Goal: Task Accomplishment & Management: Complete application form

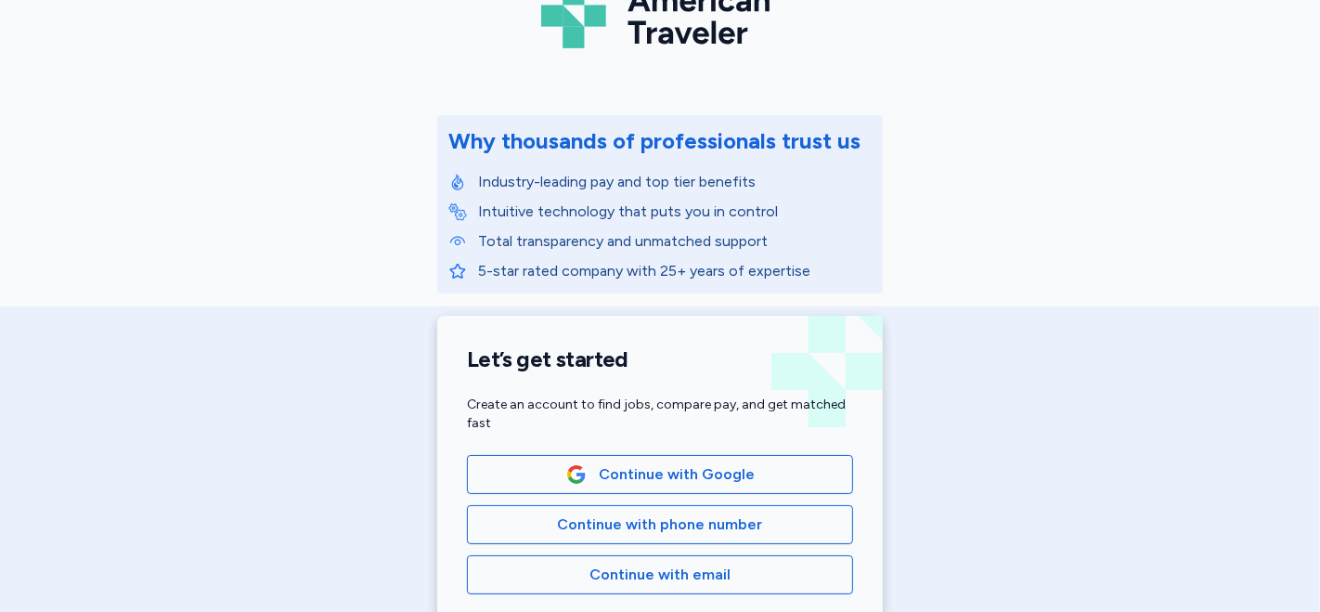
scroll to position [201, 0]
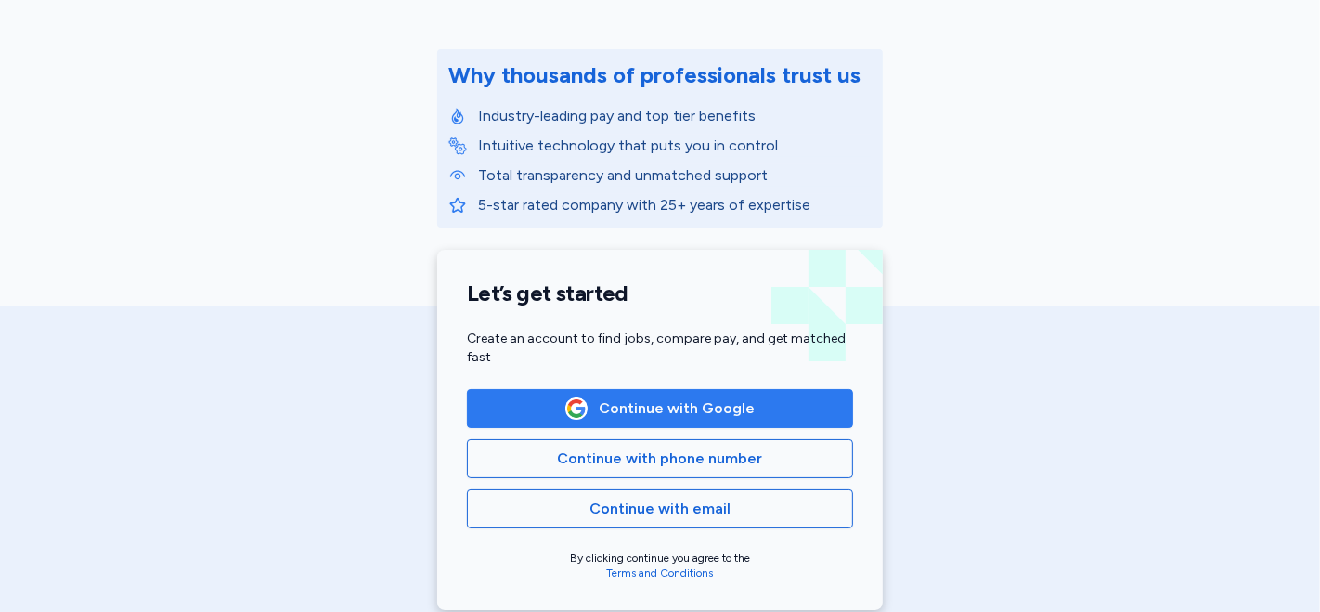
click at [729, 411] on span "Continue with Google" at bounding box center [677, 408] width 156 height 22
click at [676, 402] on span "Continue with Google" at bounding box center [677, 408] width 156 height 22
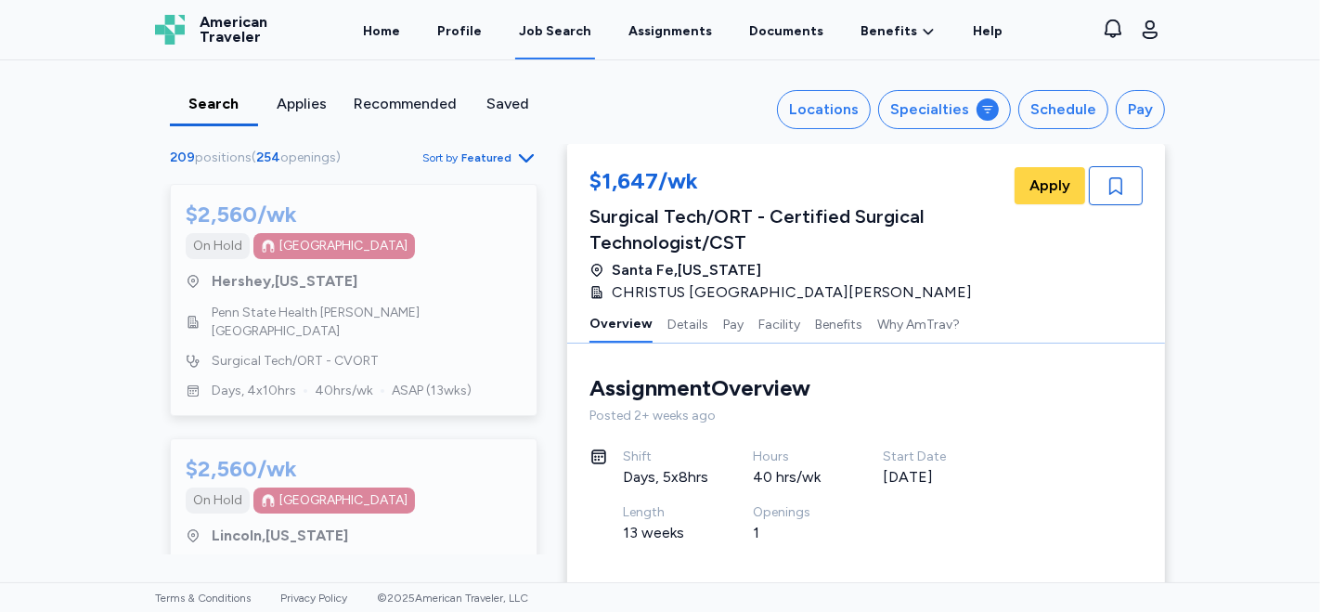
click at [692, 409] on div "Posted 2+ weeks ago" at bounding box center [866, 416] width 553 height 19
click at [840, 110] on div "Locations" at bounding box center [824, 109] width 70 height 22
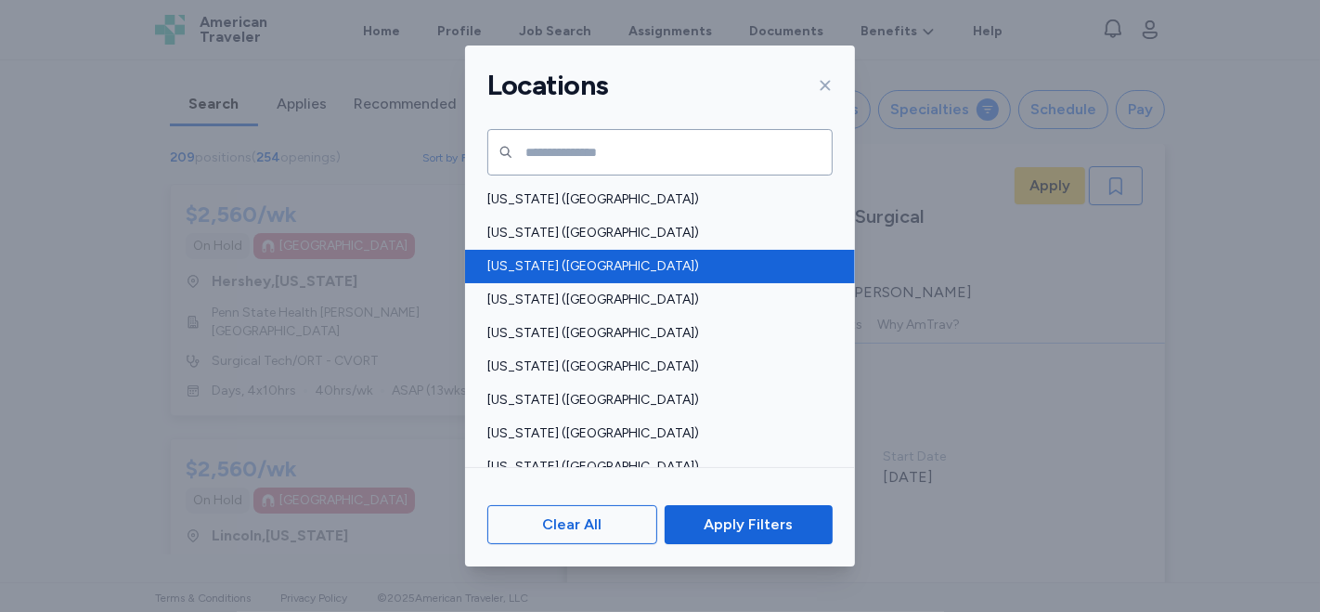
click at [560, 260] on span "[US_STATE] ([GEOGRAPHIC_DATA])" at bounding box center [654, 266] width 334 height 19
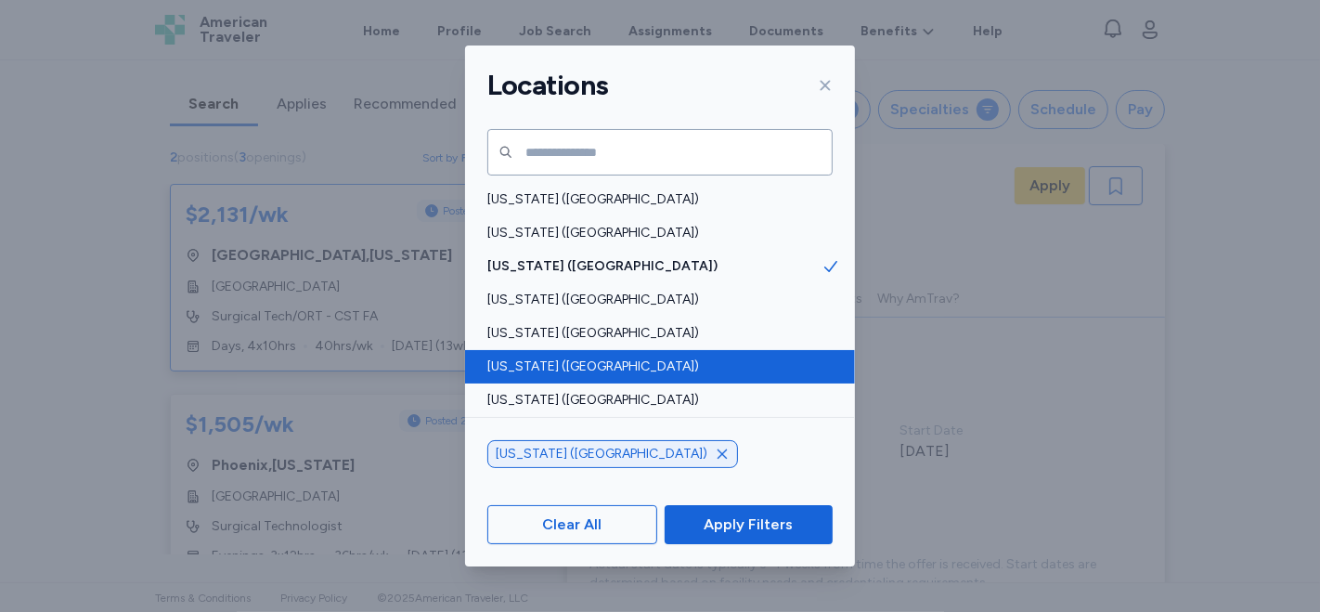
scroll to position [1, 0]
click at [577, 365] on span "[US_STATE] ([GEOGRAPHIC_DATA])" at bounding box center [654, 366] width 334 height 19
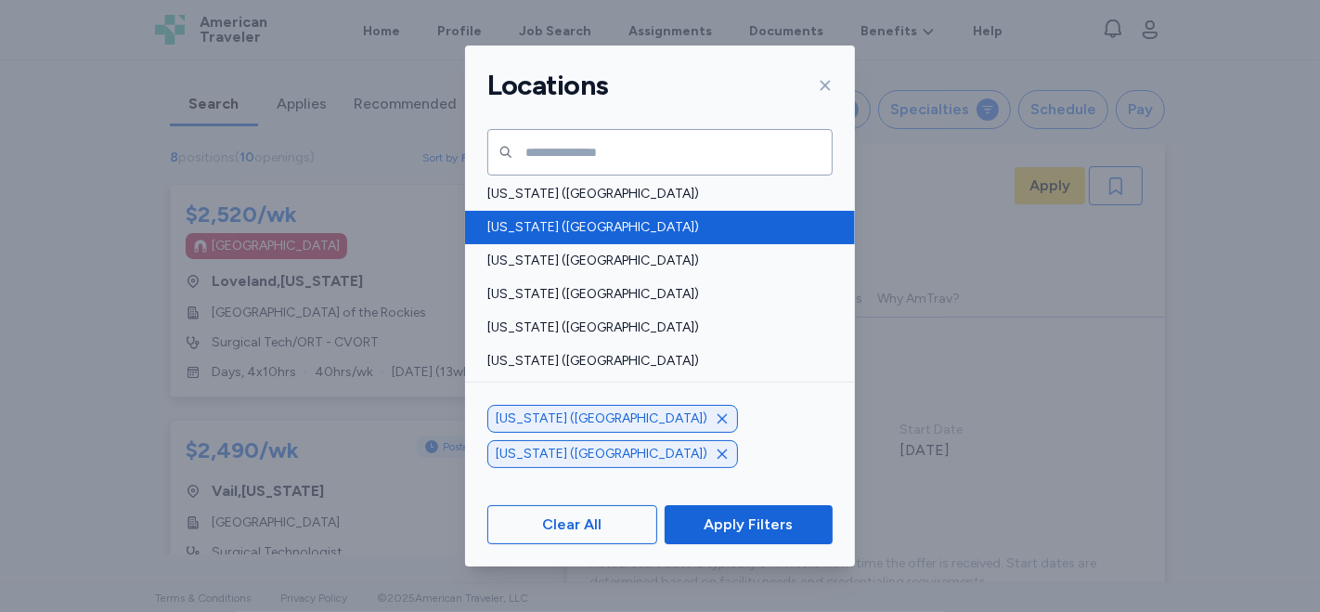
scroll to position [309, 0]
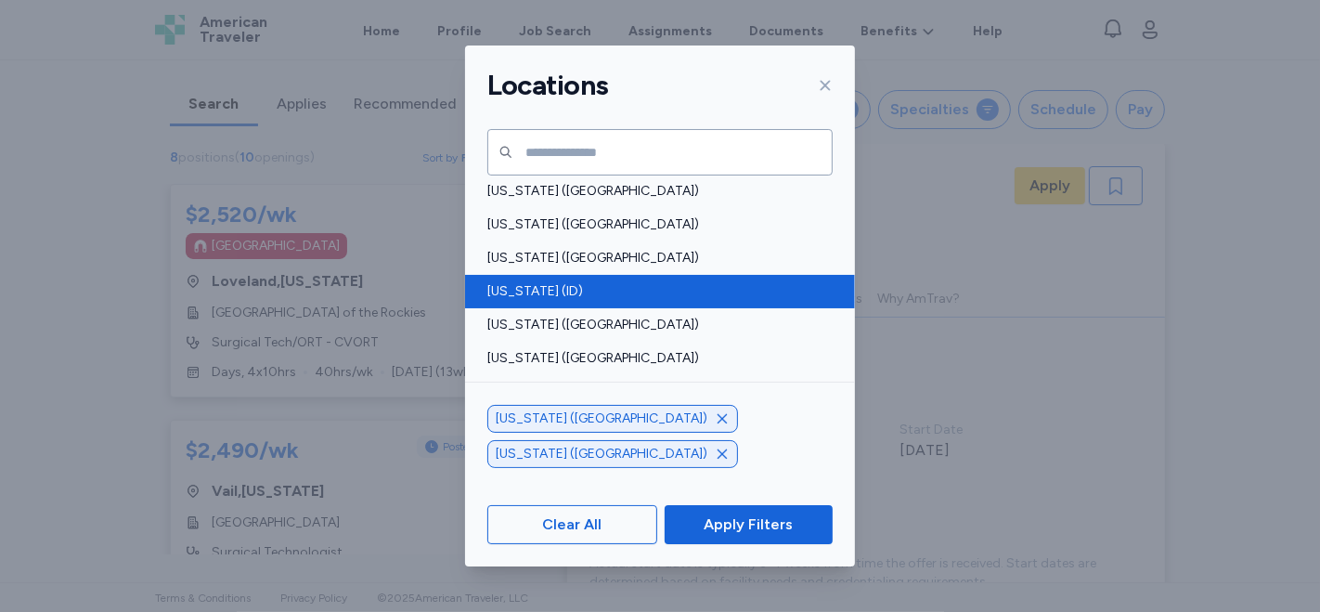
click at [586, 282] on span "[US_STATE] (ID)" at bounding box center [654, 291] width 334 height 19
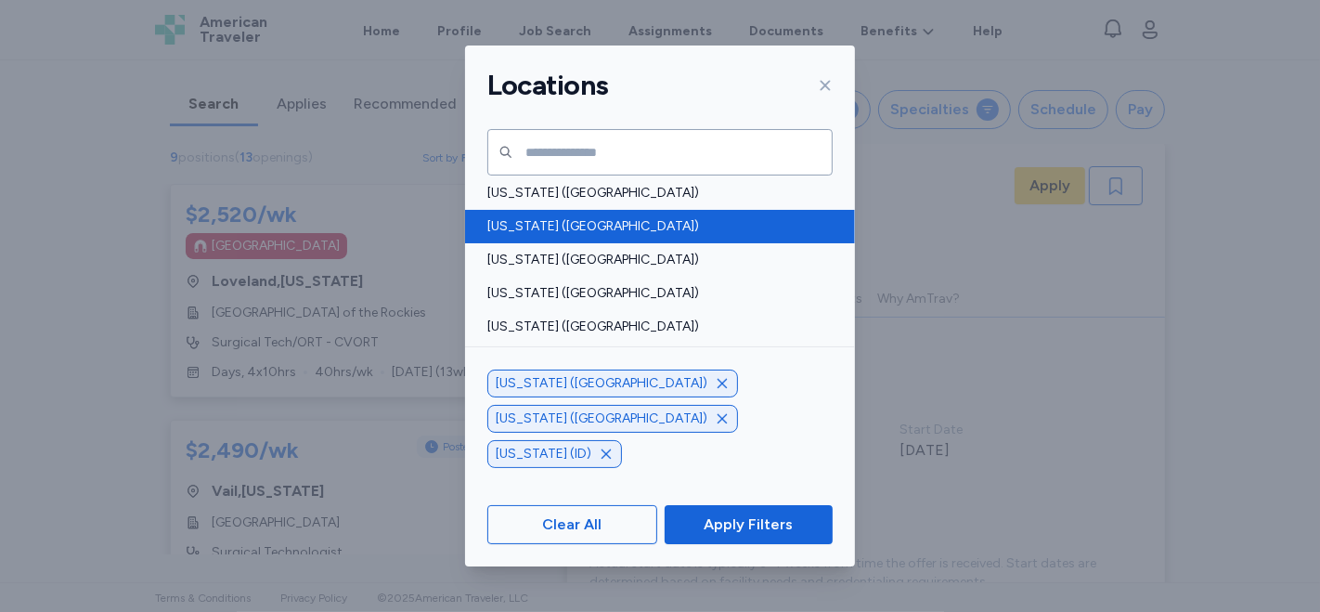
scroll to position [1341, 0]
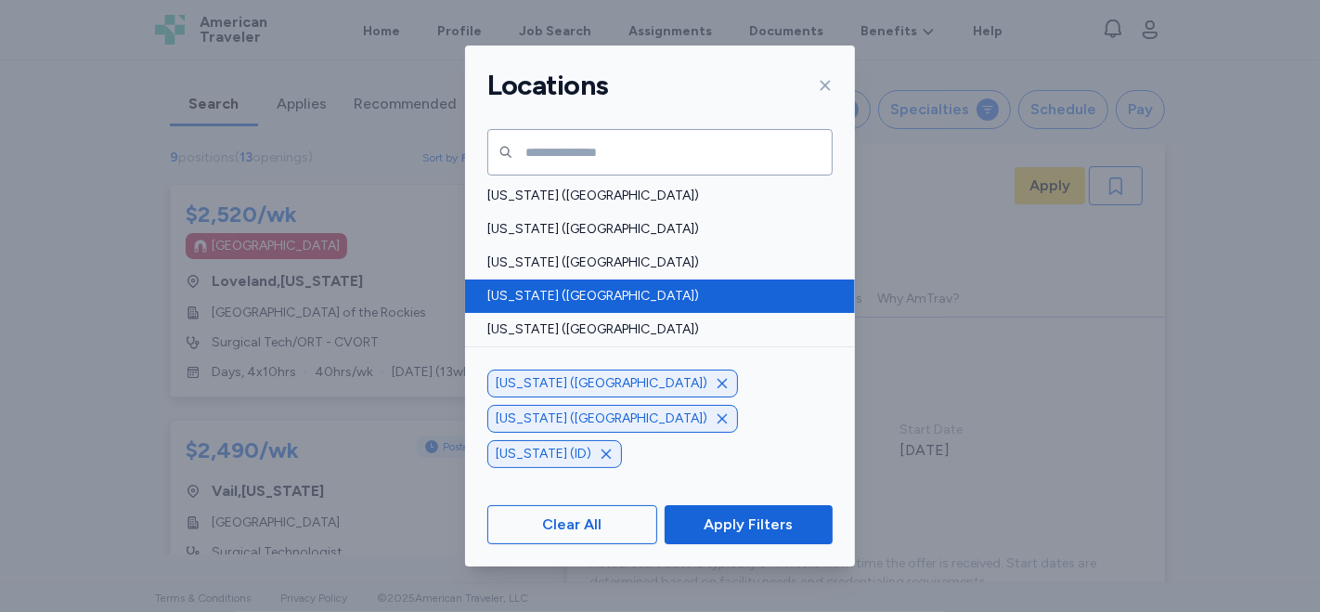
click at [613, 295] on span "[US_STATE] ([GEOGRAPHIC_DATA])" at bounding box center [654, 296] width 334 height 19
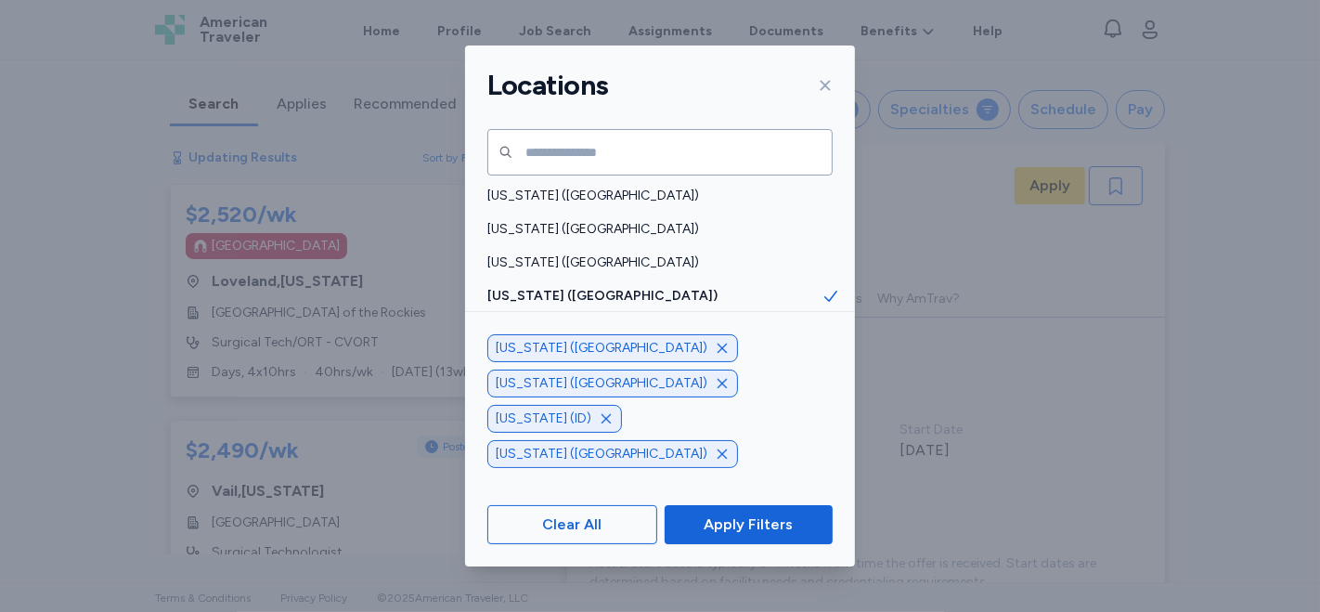
click at [617, 330] on span "[US_STATE] ([GEOGRAPHIC_DATA])" at bounding box center [654, 329] width 334 height 19
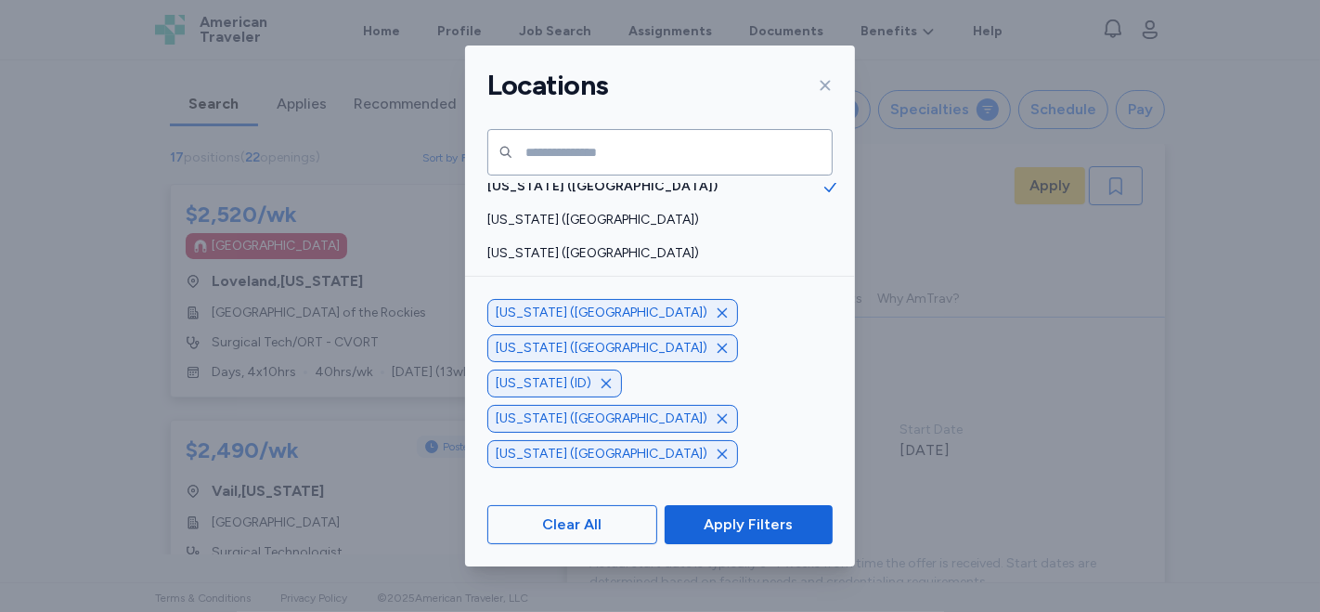
scroll to position [1503, 0]
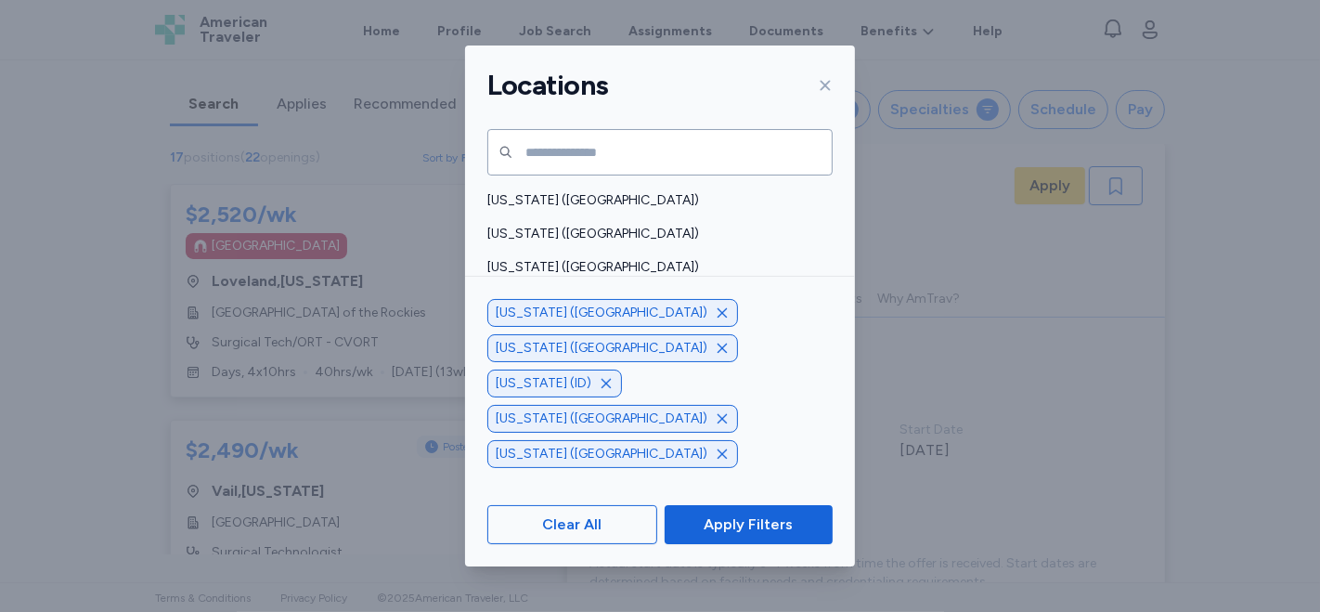
click at [655, 370] on span "[US_STATE] (WY)" at bounding box center [654, 367] width 334 height 19
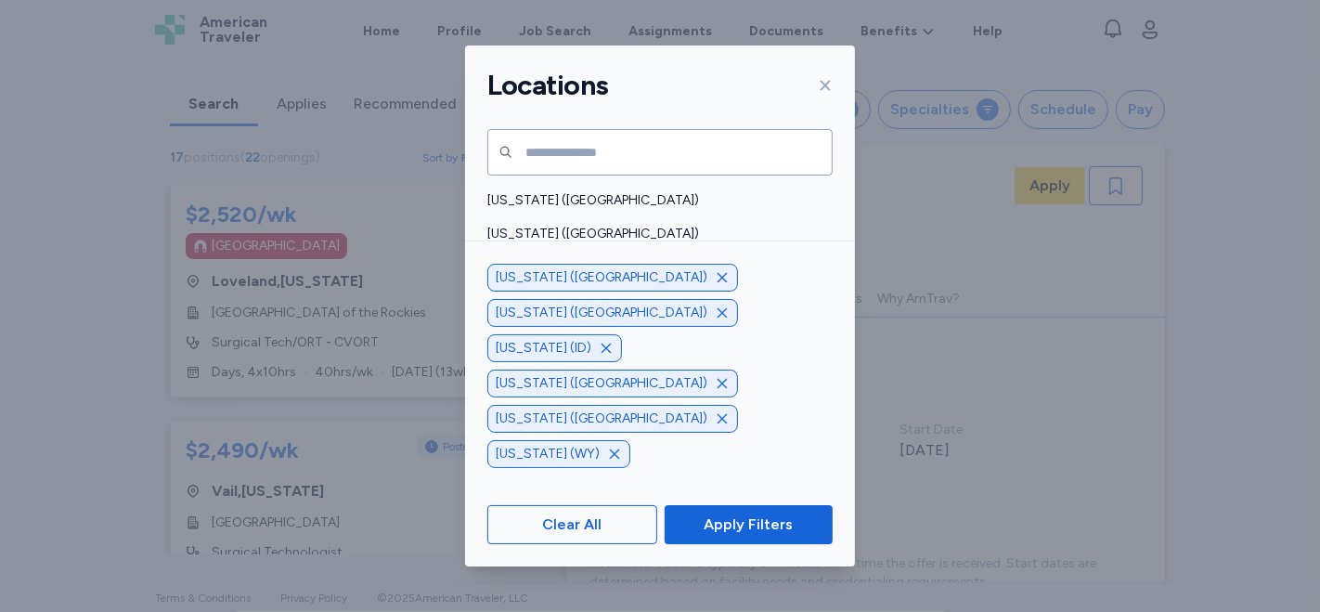
drag, startPoint x: 732, startPoint y: 518, endPoint x: 734, endPoint y: 492, distance: 26.1
click at [732, 516] on span "Apply Filters" at bounding box center [748, 524] width 89 height 22
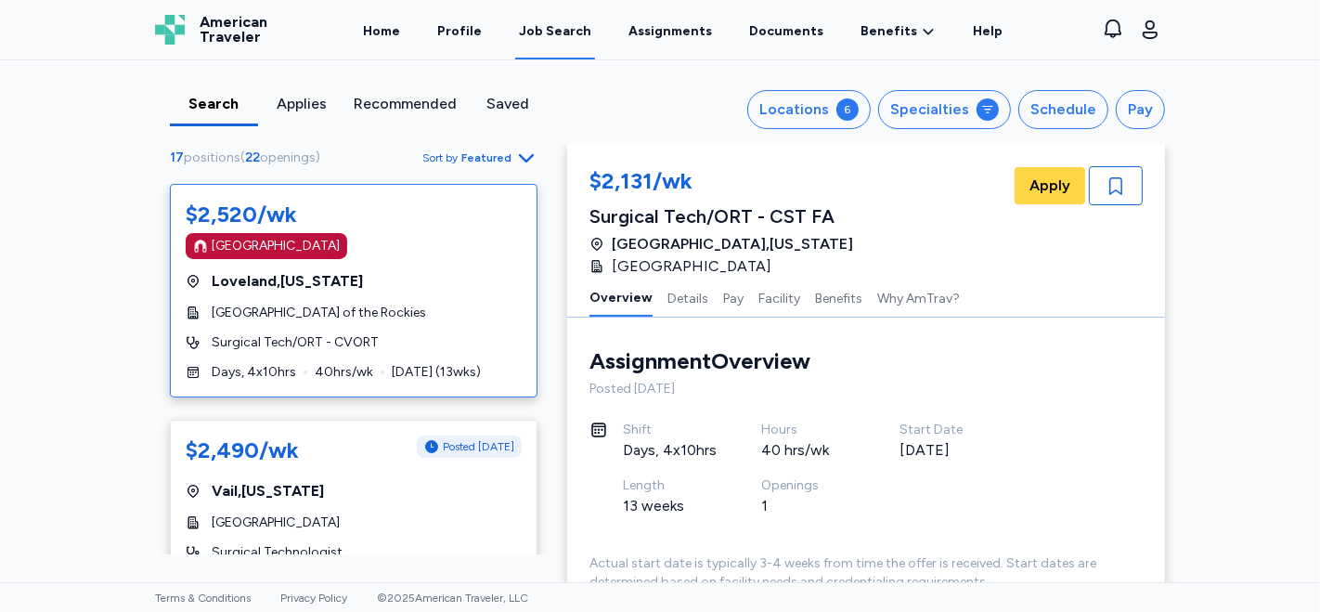
click at [404, 248] on div "[GEOGRAPHIC_DATA]" at bounding box center [354, 246] width 336 height 26
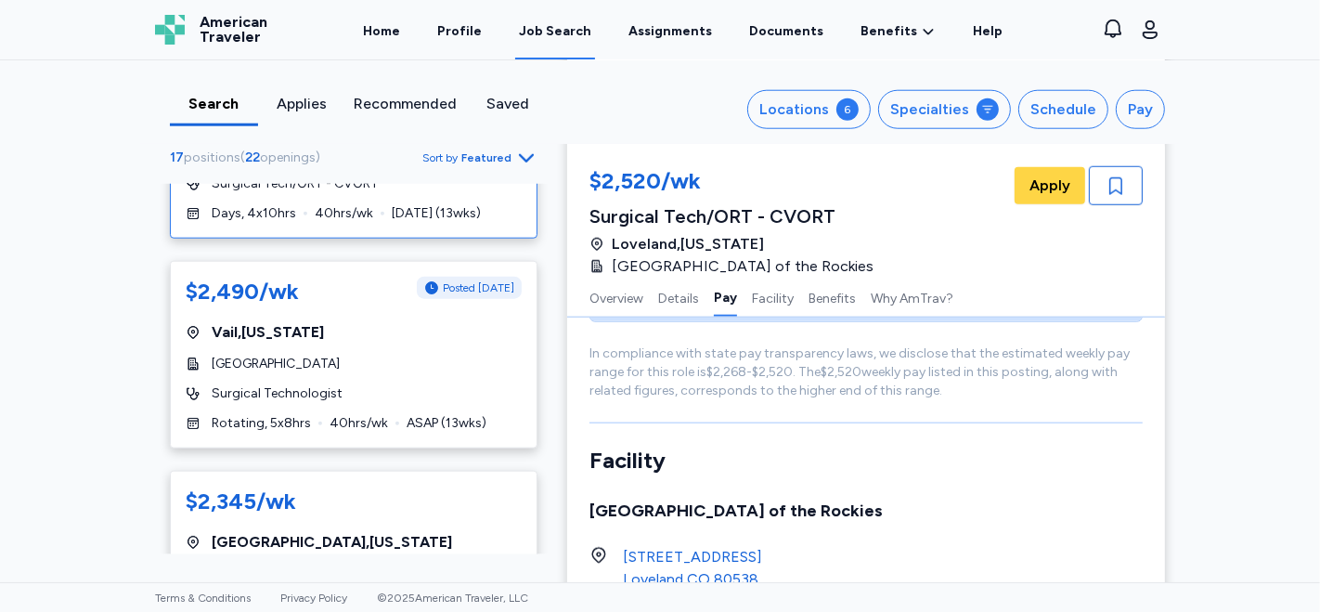
scroll to position [206, 0]
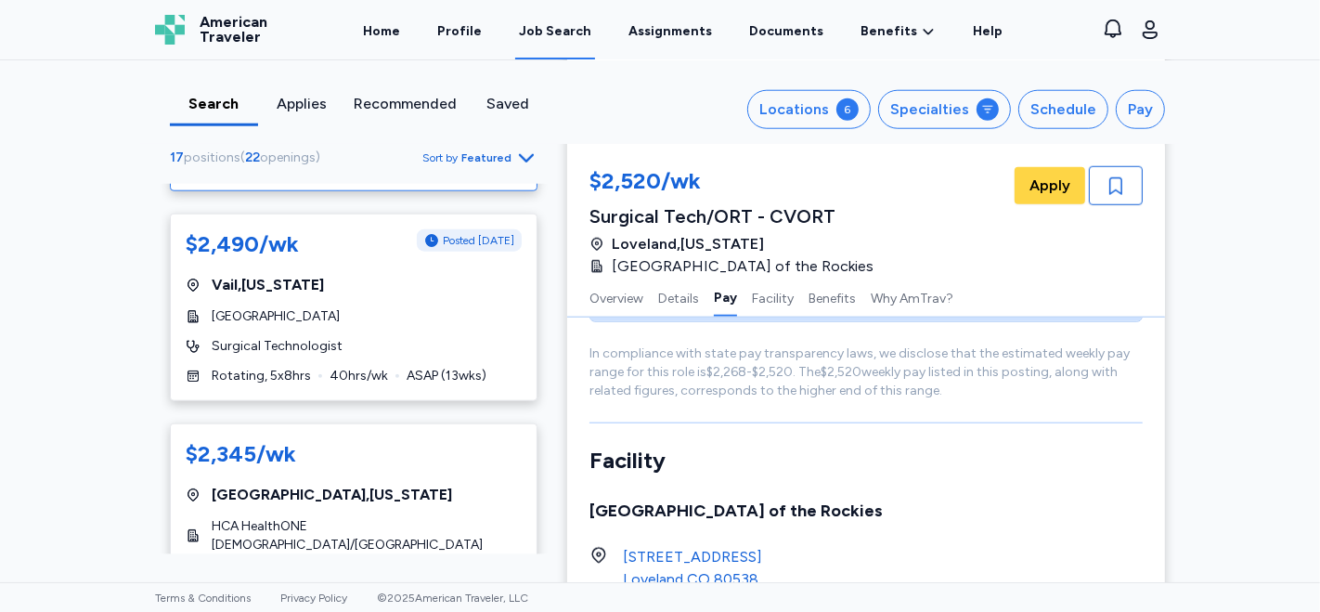
drag, startPoint x: 549, startPoint y: 235, endPoint x: 540, endPoint y: 242, distance: 11.2
click at [540, 242] on div "17 positions ( 22 openings ) Sort by Featured $2,520/wk [GEOGRAPHIC_DATA] [GEOG…" at bounding box center [353, 350] width 427 height 409
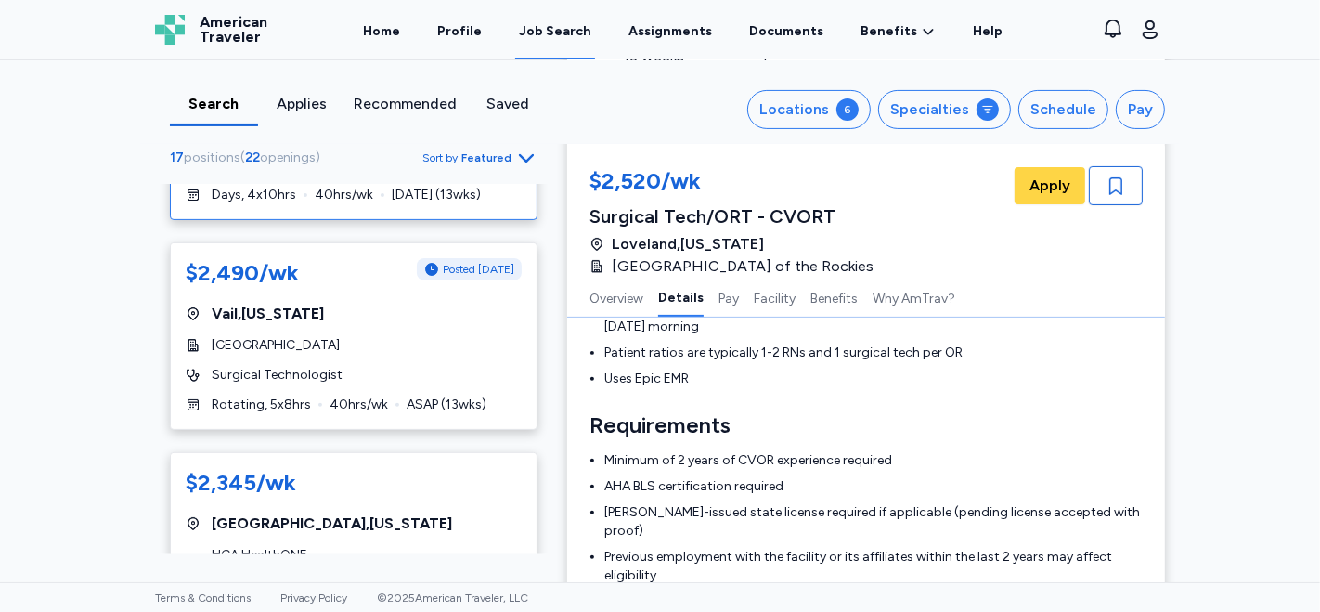
scroll to position [186, 0]
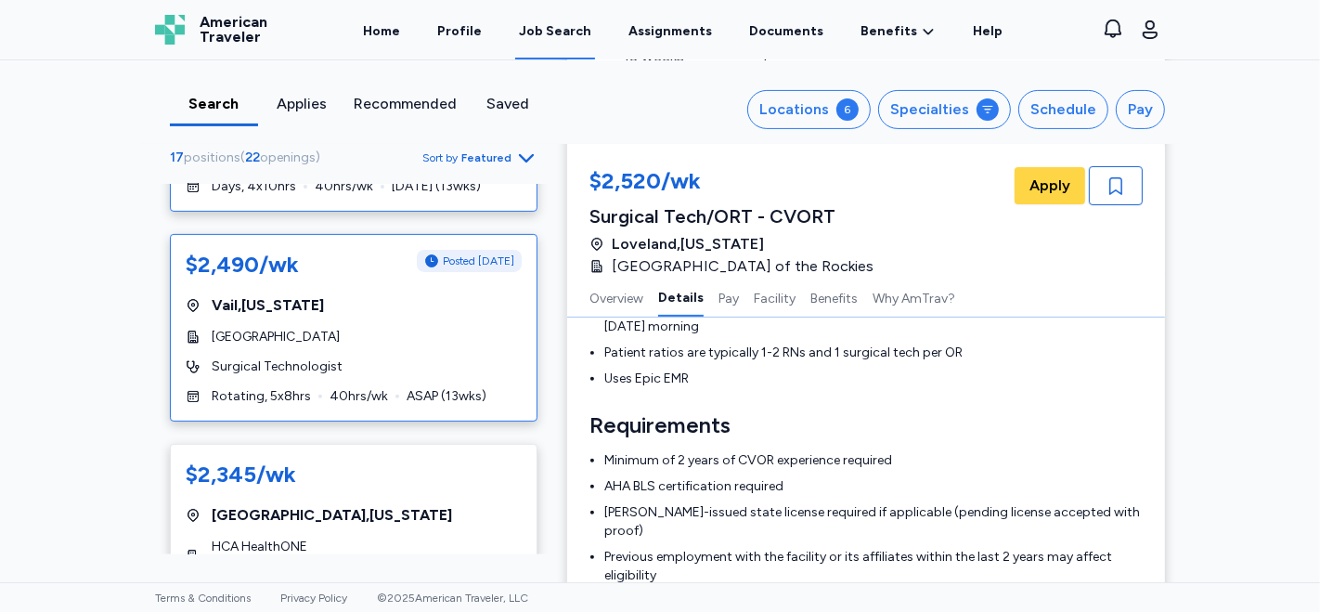
click at [444, 338] on div "[GEOGRAPHIC_DATA]" at bounding box center [354, 337] width 336 height 19
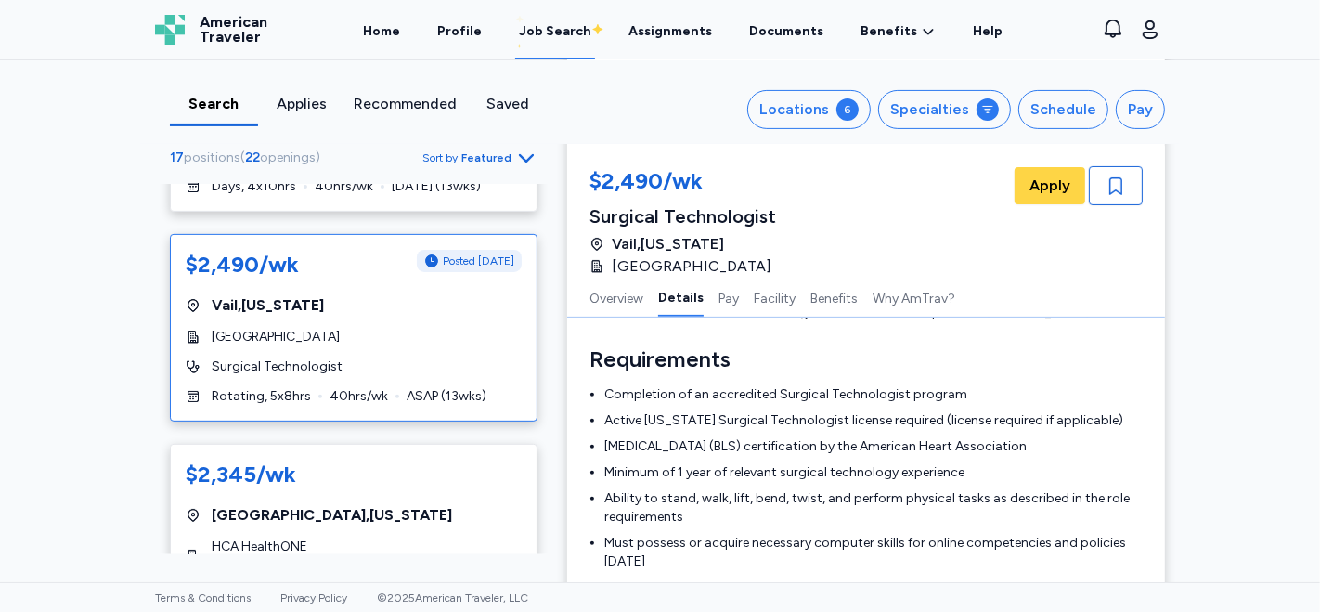
scroll to position [517, 0]
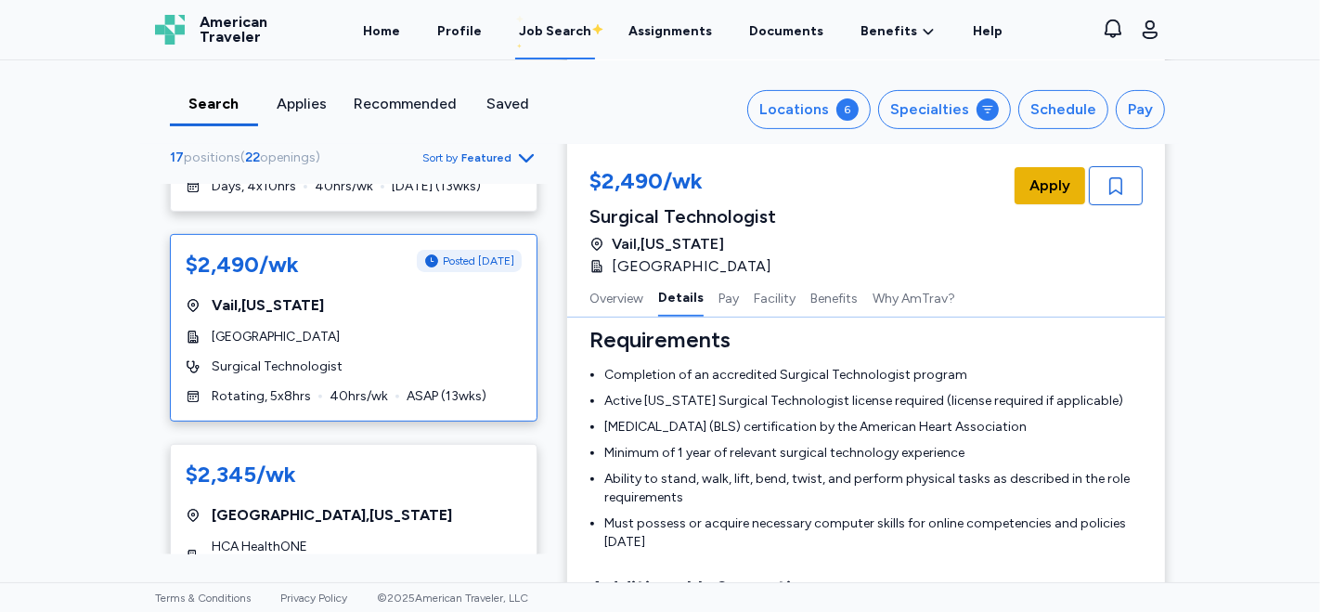
click at [1047, 185] on span "Apply" at bounding box center [1050, 186] width 41 height 22
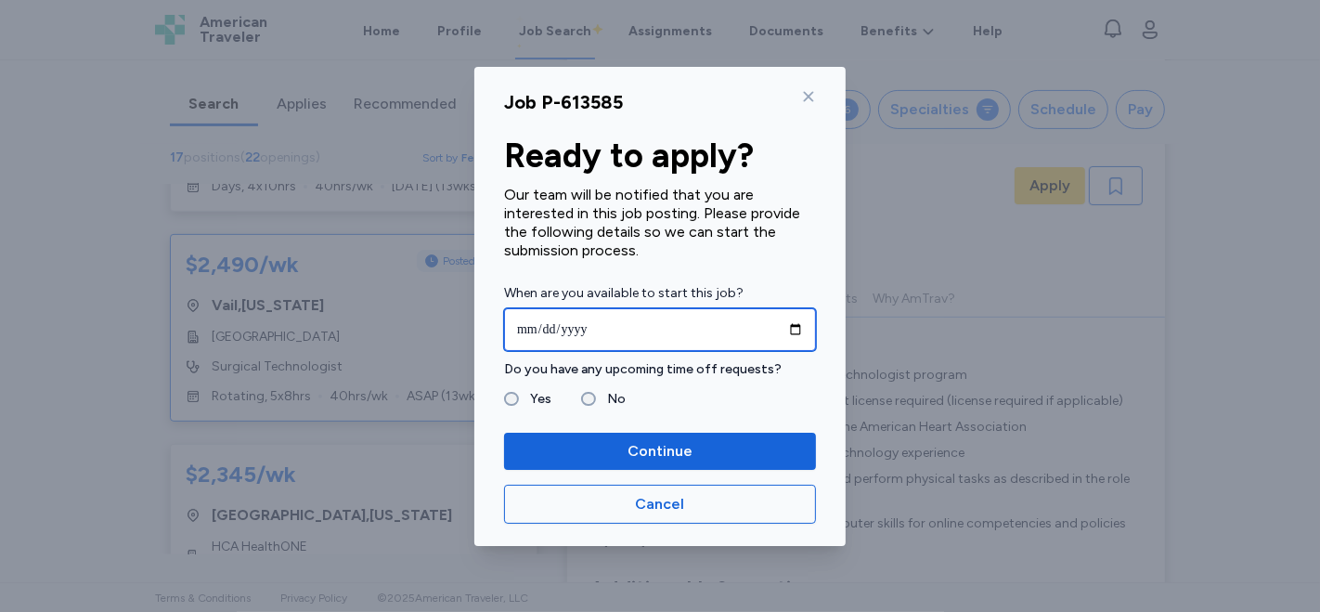
click at [531, 322] on input "date" at bounding box center [660, 329] width 312 height 43
click at [551, 327] on input "date" at bounding box center [660, 329] width 312 height 43
type input "**********"
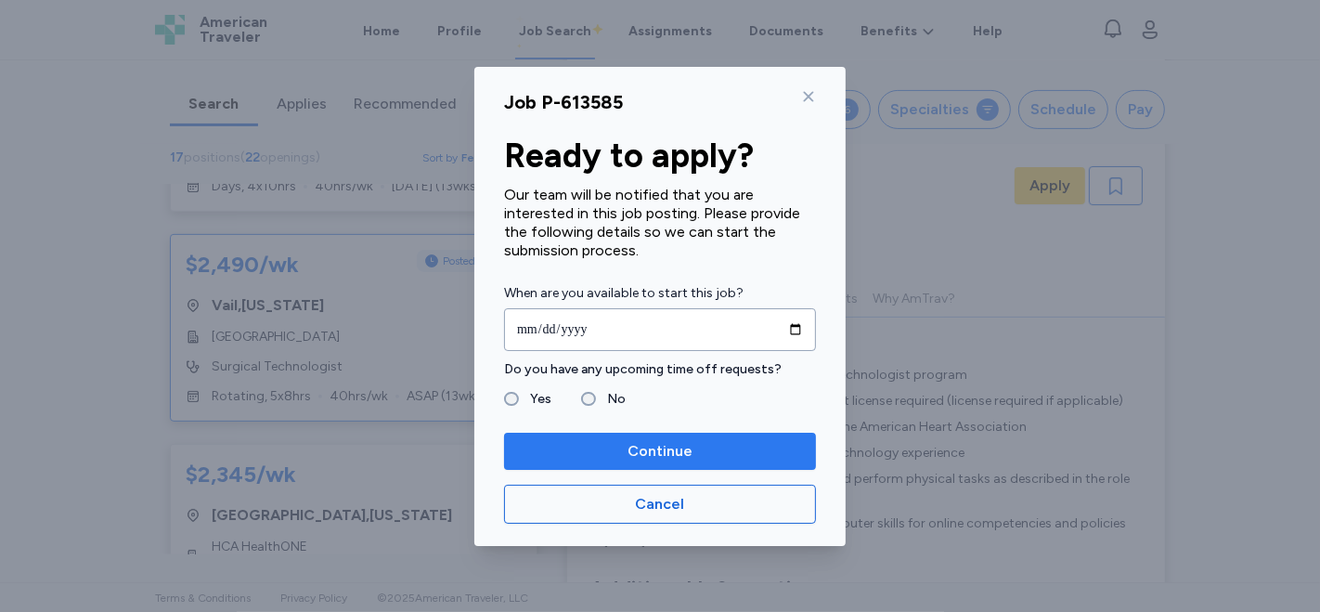
click at [657, 446] on span "Continue" at bounding box center [660, 451] width 65 height 22
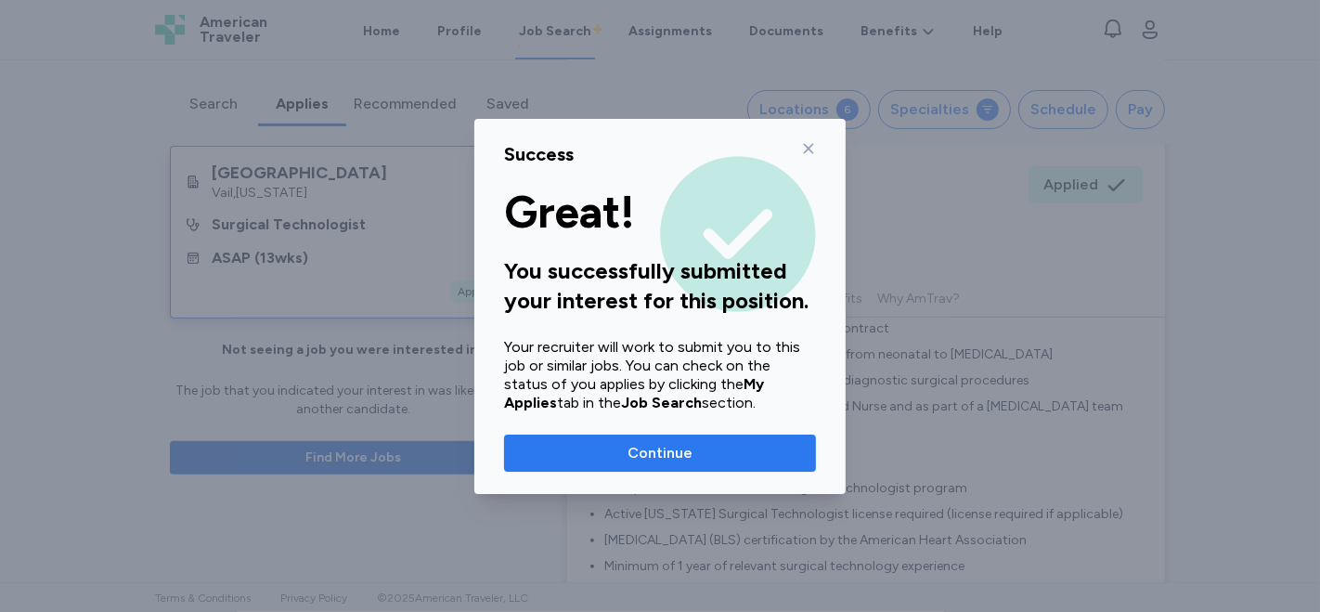
click at [668, 455] on span "Continue" at bounding box center [660, 453] width 65 height 22
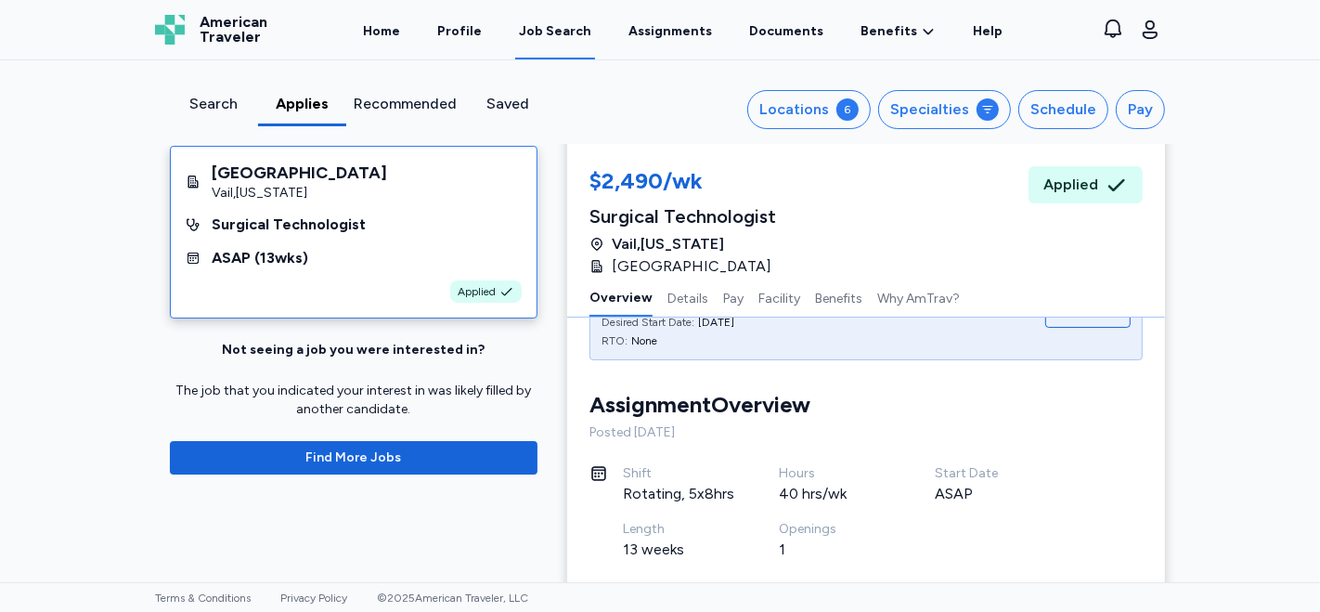
scroll to position [103, 0]
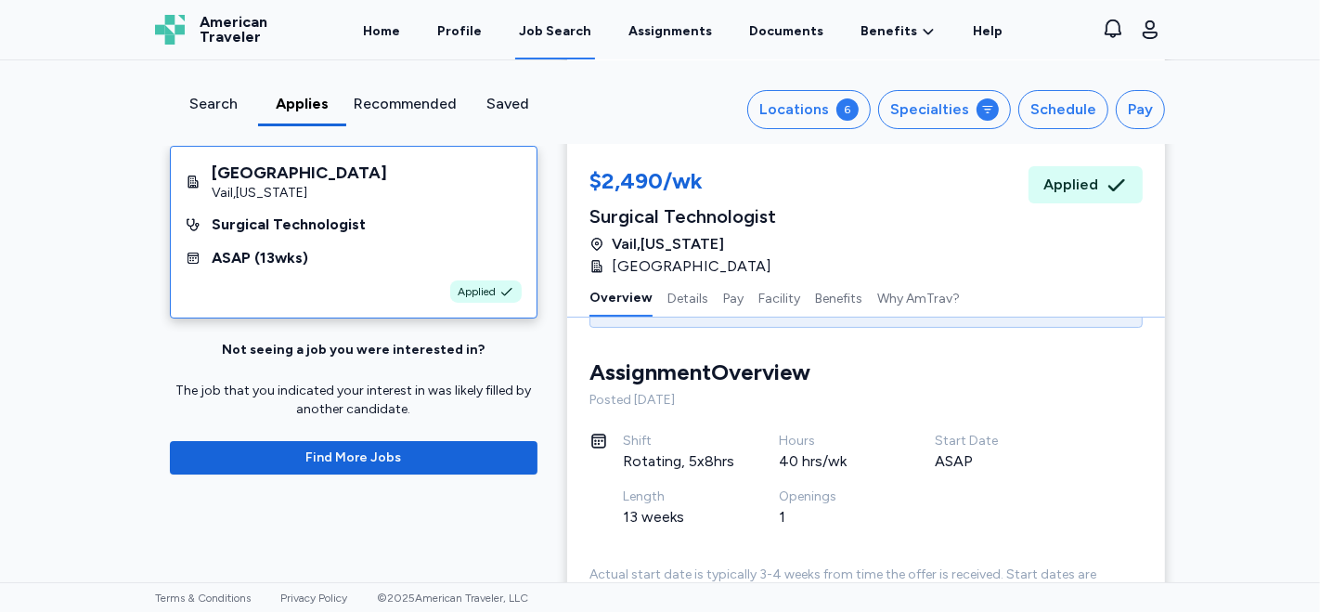
click at [540, 174] on div "[GEOGRAPHIC_DATA] , [US_STATE] Surgical Technologist ASAP ( 13 wks) Applied Not…" at bounding box center [353, 318] width 397 height 344
drag, startPoint x: 493, startPoint y: 230, endPoint x: 495, endPoint y: 211, distance: 19.6
click at [495, 214] on div "Surgical Technologist" at bounding box center [354, 225] width 336 height 22
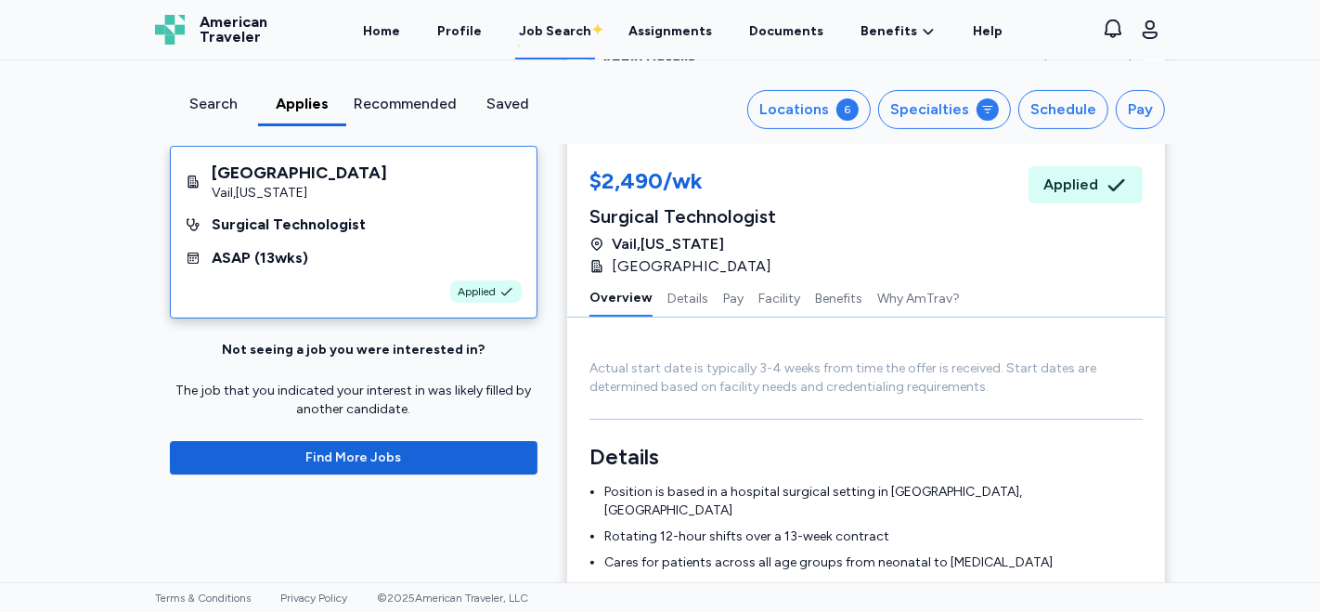
scroll to position [0, 0]
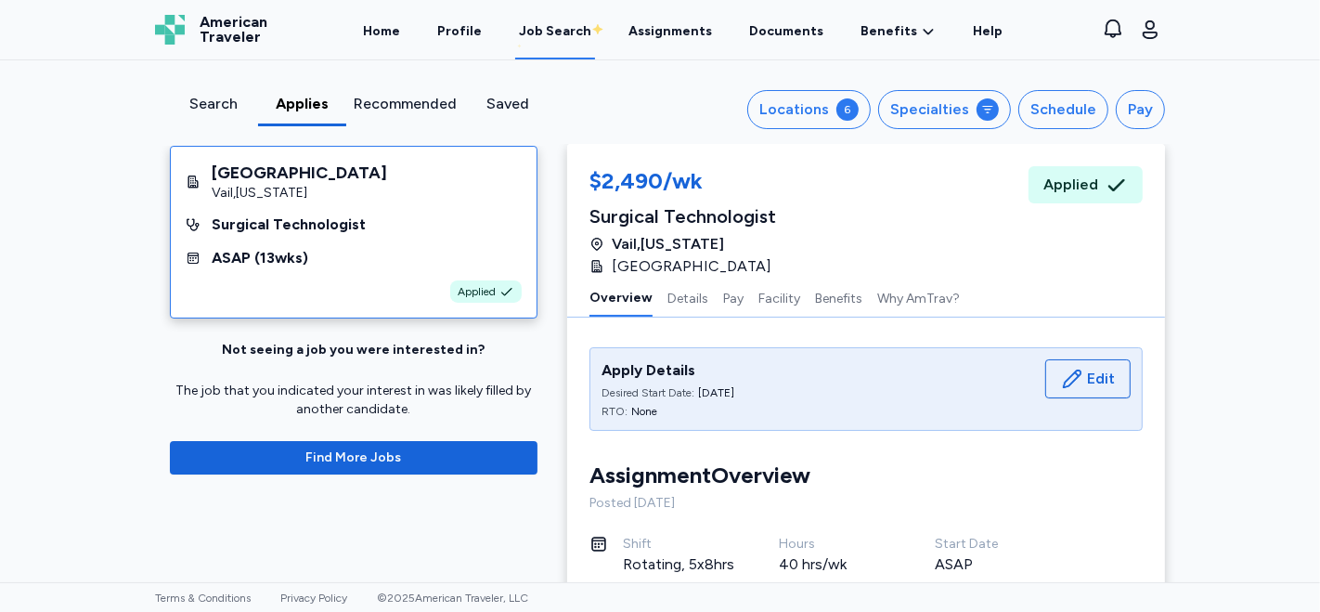
click at [414, 215] on div "Surgical Technologist" at bounding box center [354, 225] width 336 height 22
click at [209, 99] on div "Search" at bounding box center [213, 104] width 73 height 22
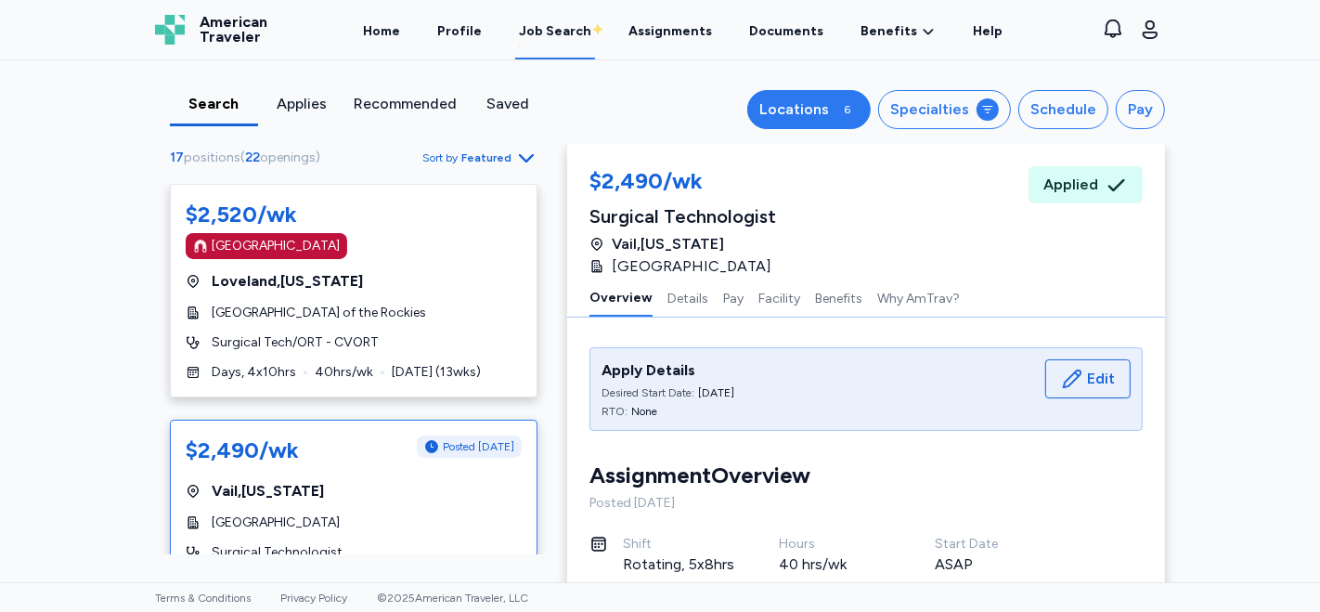
click at [834, 115] on button "Locations 6" at bounding box center [808, 109] width 123 height 39
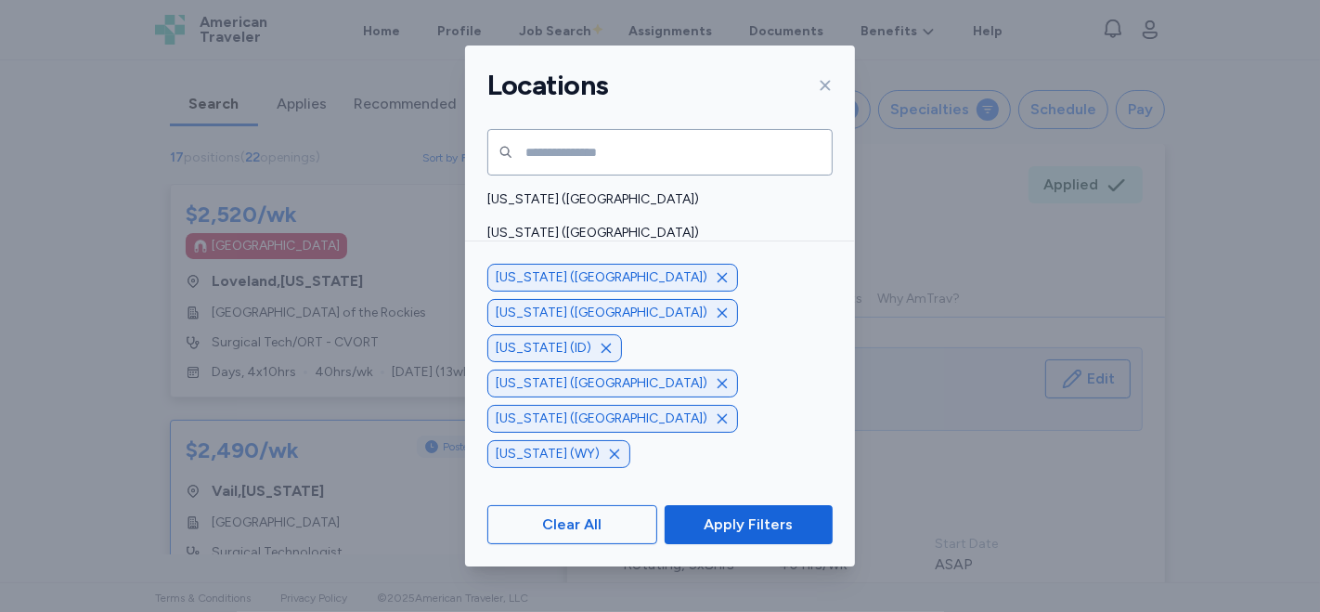
click at [532, 261] on span "[US_STATE] ([GEOGRAPHIC_DATA])" at bounding box center [654, 266] width 334 height 19
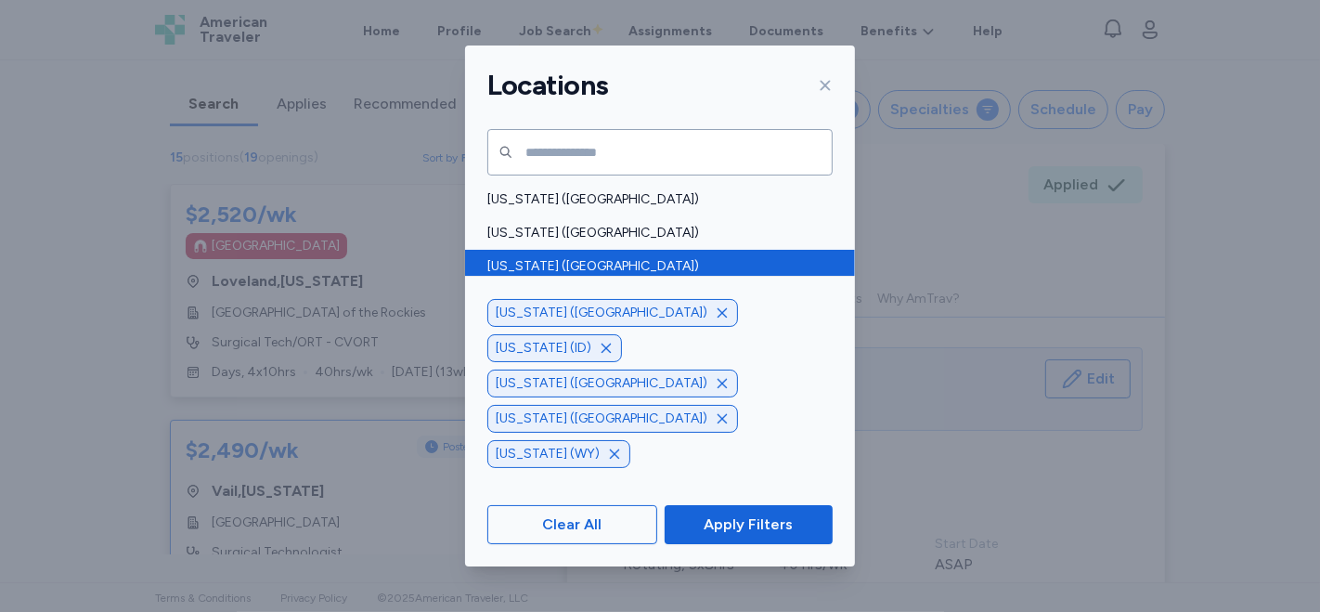
click at [618, 253] on div "[US_STATE] ([GEOGRAPHIC_DATA])" at bounding box center [660, 266] width 390 height 33
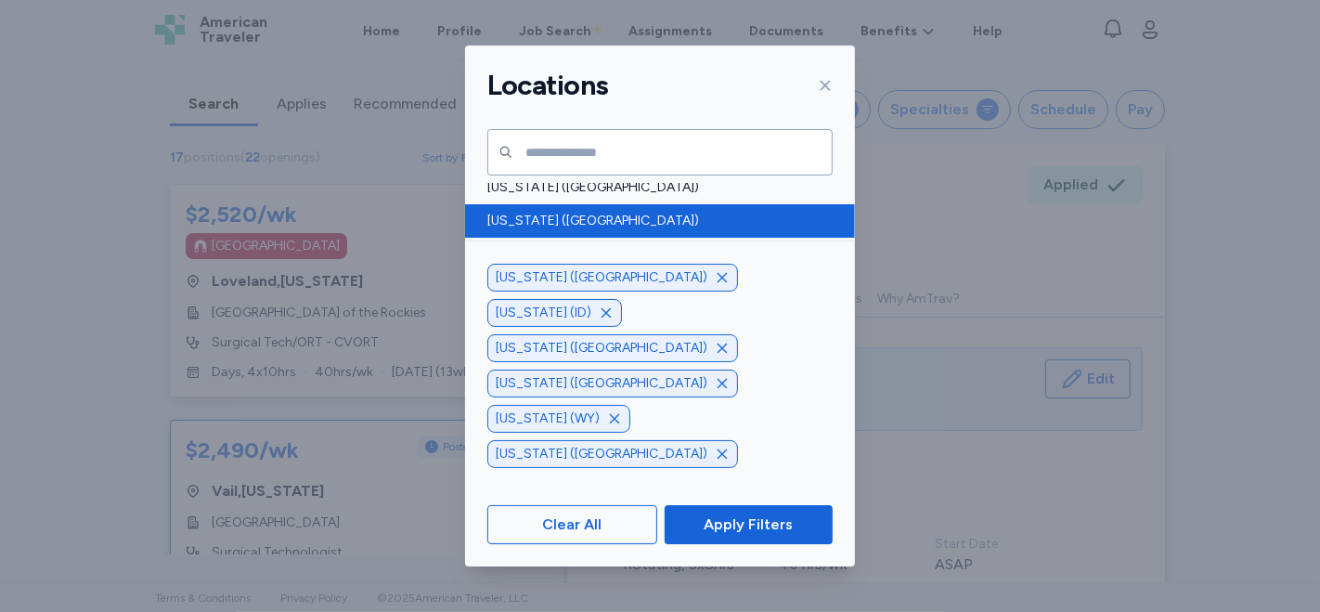
scroll to position [309, 0]
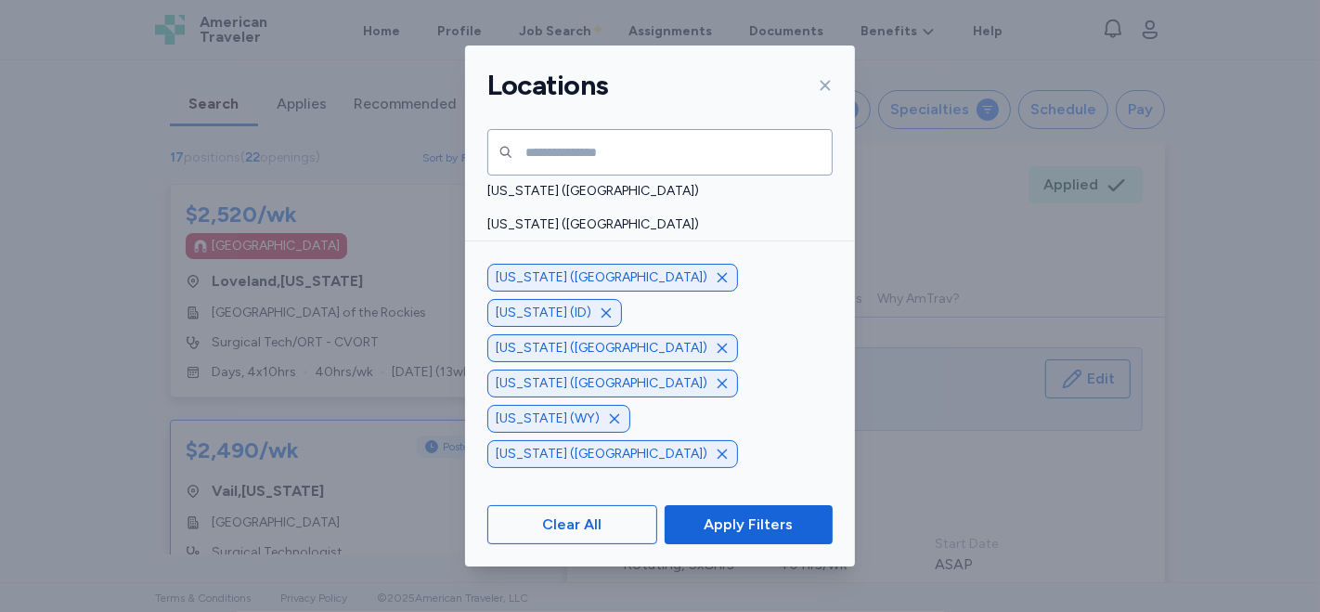
click at [629, 298] on span "[US_STATE] (ID)" at bounding box center [654, 291] width 334 height 19
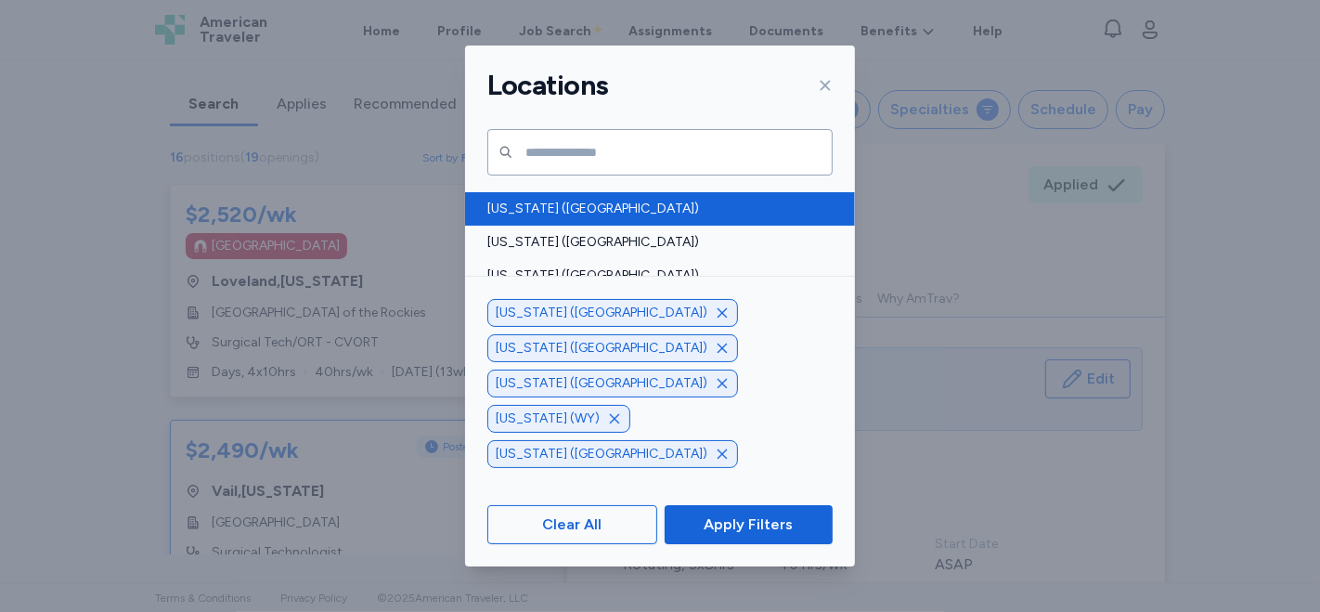
scroll to position [824, 0]
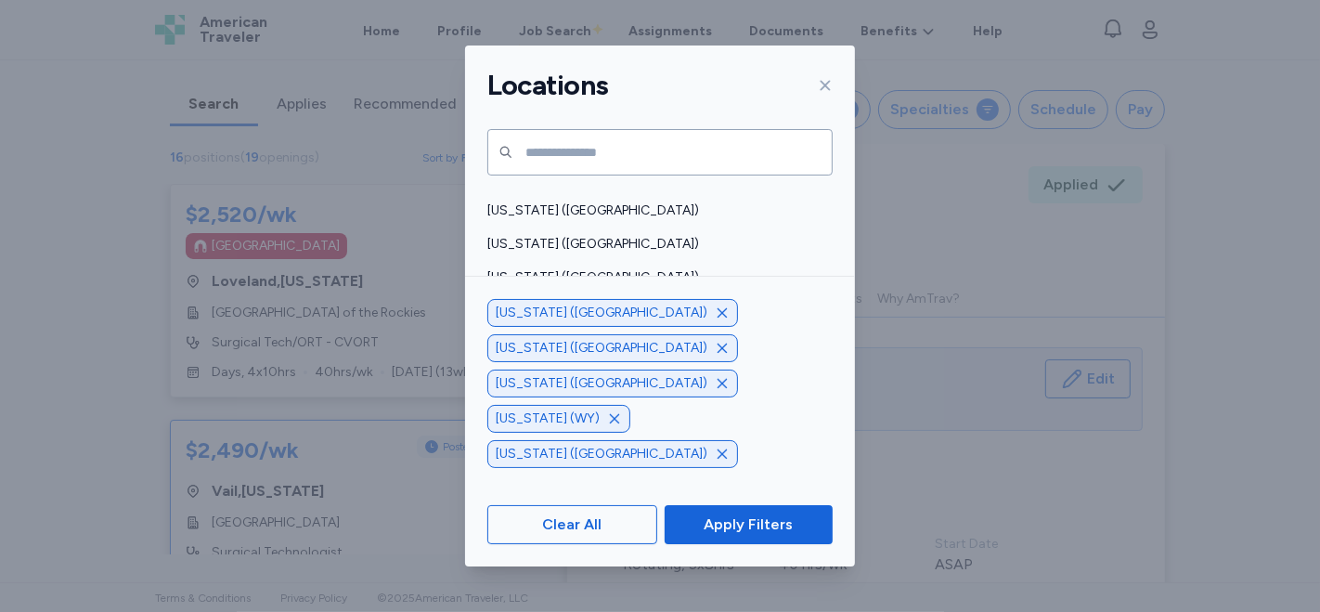
click at [625, 311] on span "[US_STATE] ([GEOGRAPHIC_DATA])" at bounding box center [654, 311] width 334 height 19
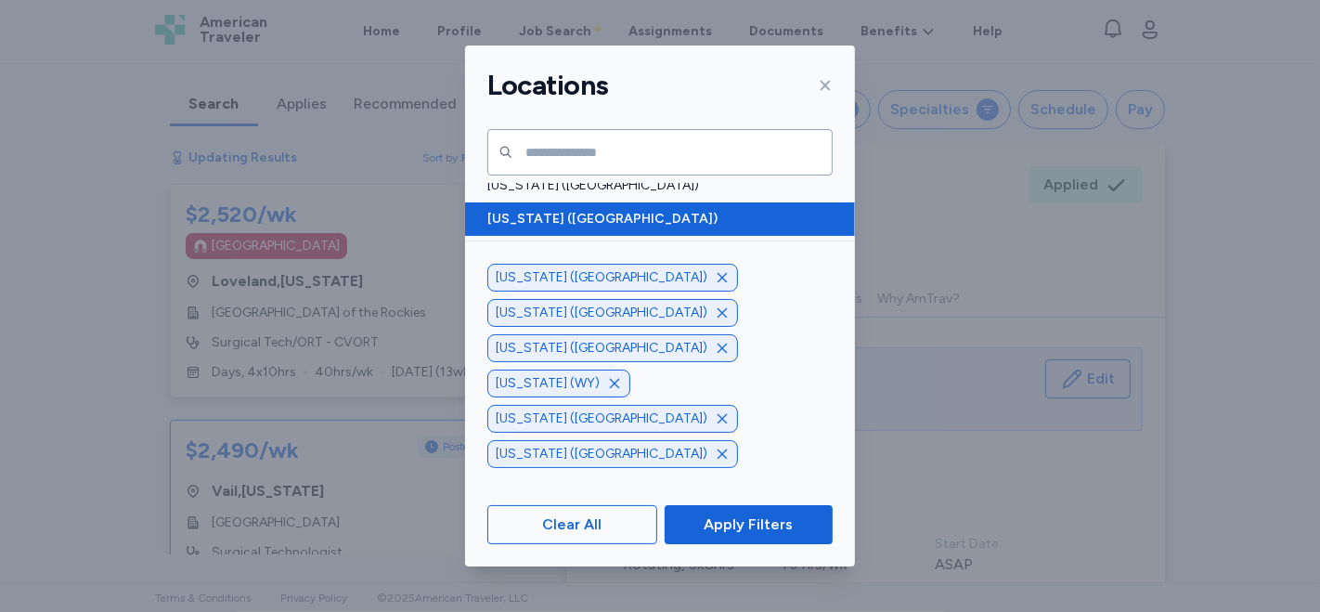
scroll to position [928, 0]
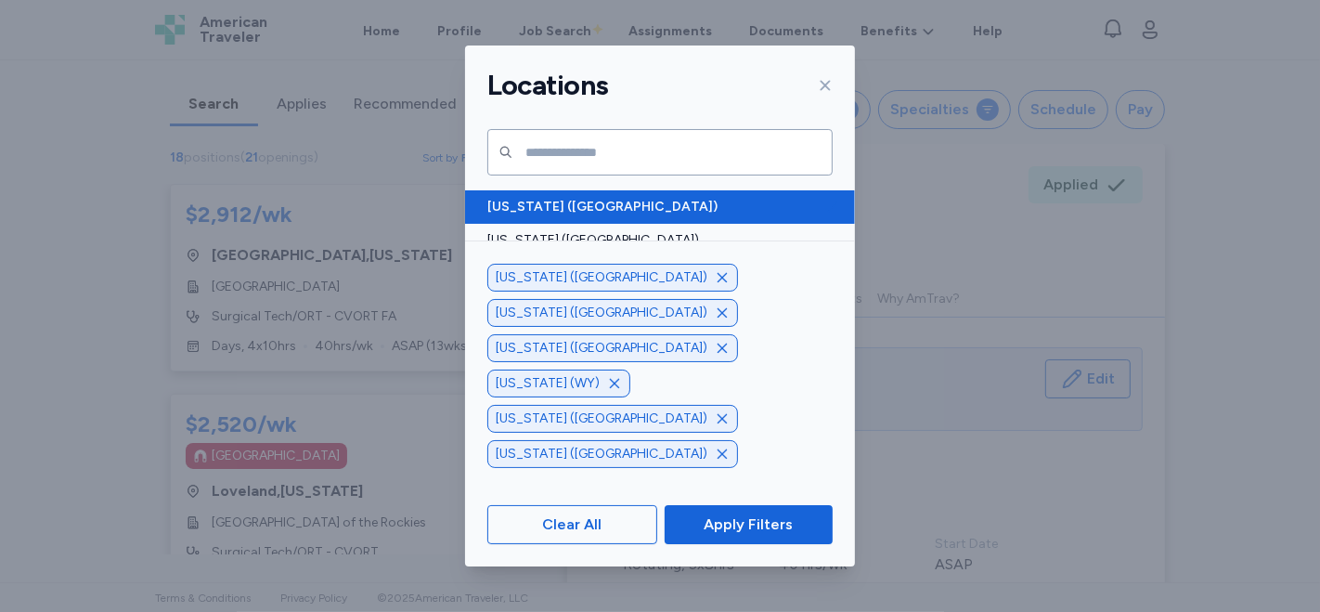
click at [625, 308] on span "[US_STATE] ([GEOGRAPHIC_DATA])" at bounding box center [654, 307] width 334 height 19
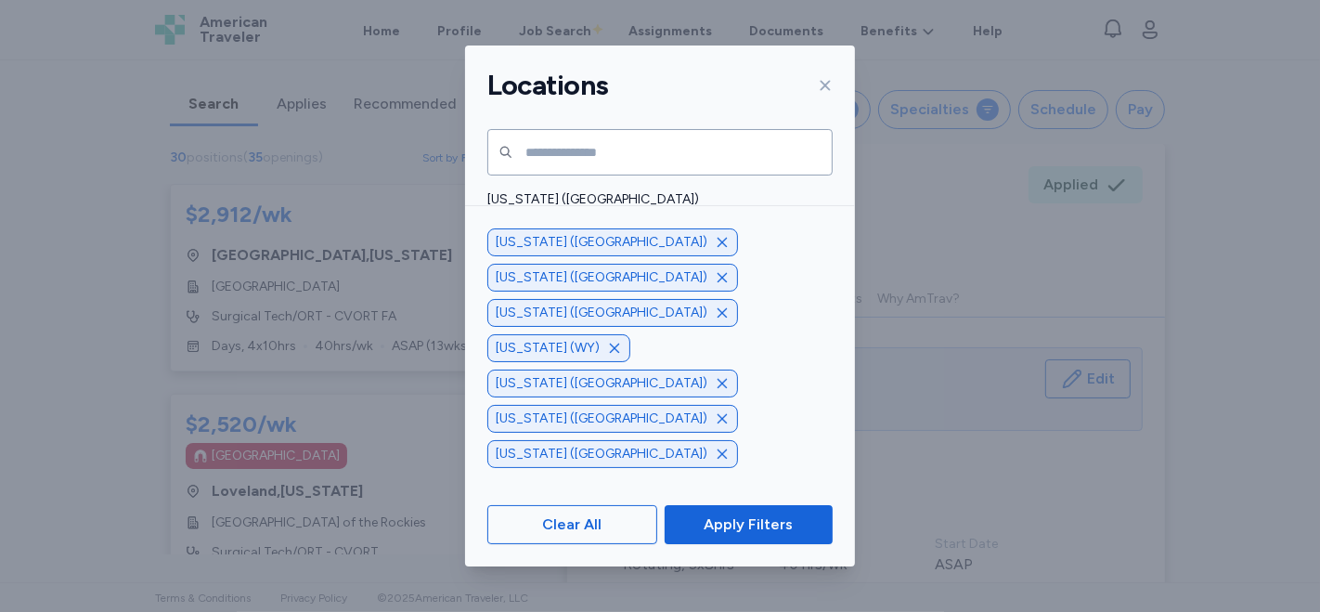
scroll to position [1135, 0]
click at [623, 297] on span "[US_STATE] ([GEOGRAPHIC_DATA])" at bounding box center [654, 301] width 334 height 19
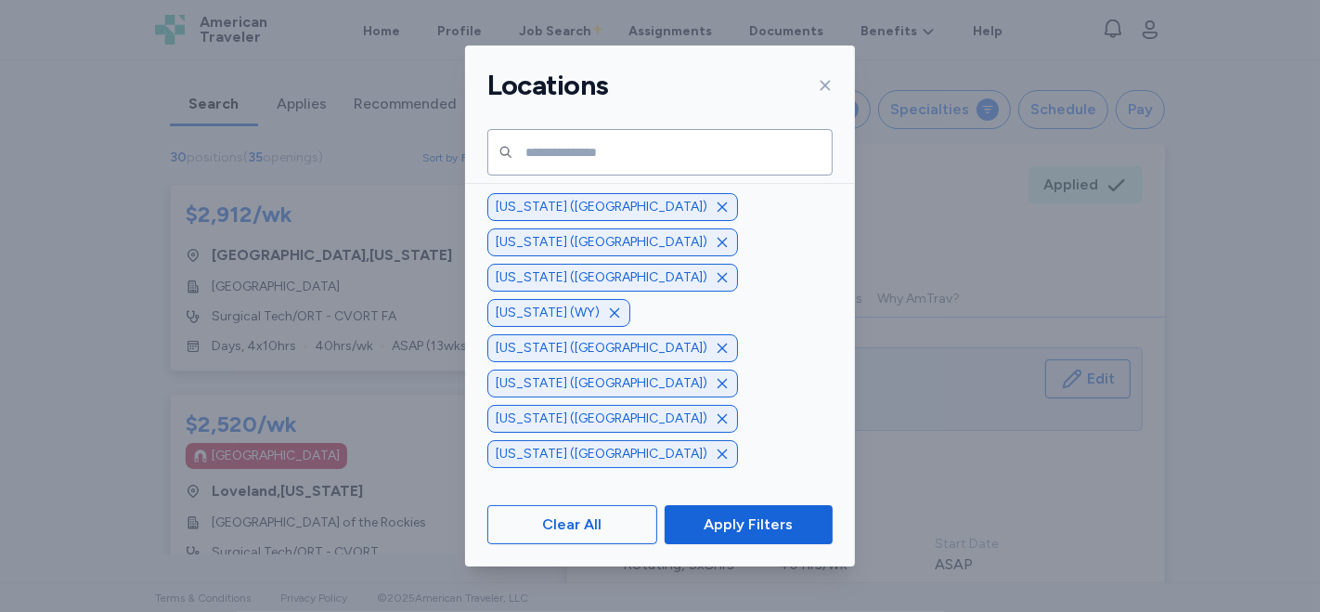
scroll to position [1341, 0]
click at [624, 280] on div "[US_STATE] ([GEOGRAPHIC_DATA])" at bounding box center [660, 295] width 390 height 33
click at [622, 290] on span "[US_STATE] ([GEOGRAPHIC_DATA])" at bounding box center [654, 296] width 334 height 19
click at [644, 230] on span "[US_STATE] ([GEOGRAPHIC_DATA])" at bounding box center [654, 226] width 334 height 19
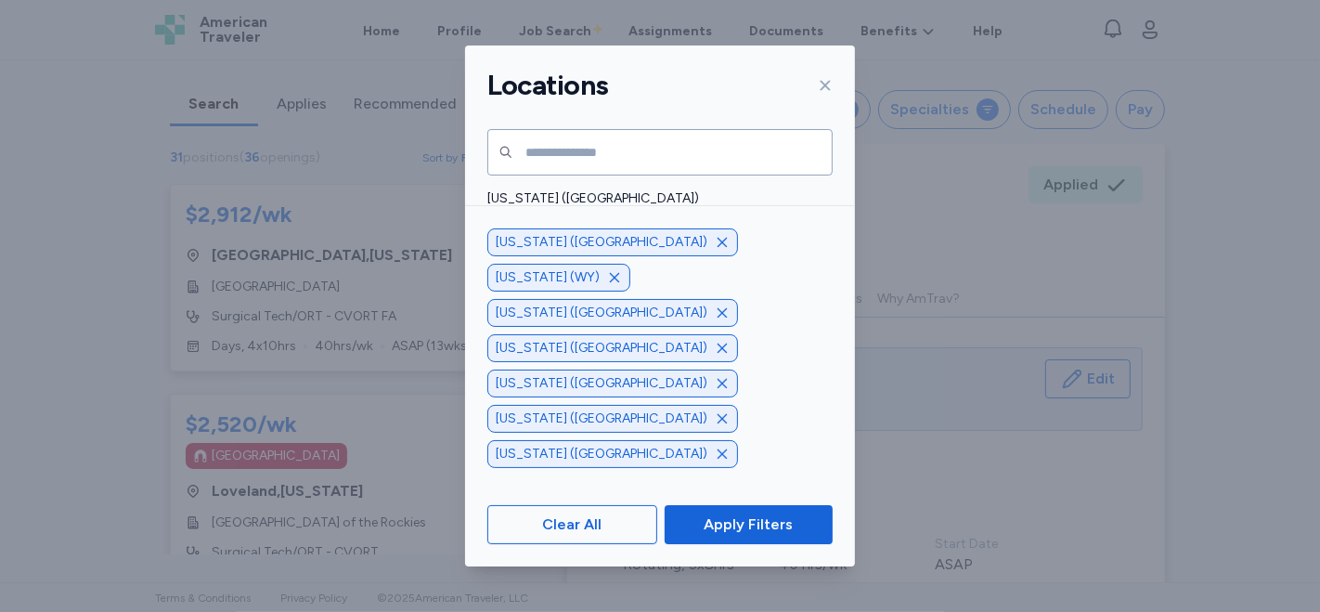
scroll to position [1573, 0]
click at [629, 291] on span "[US_STATE] (WY)" at bounding box center [654, 298] width 334 height 19
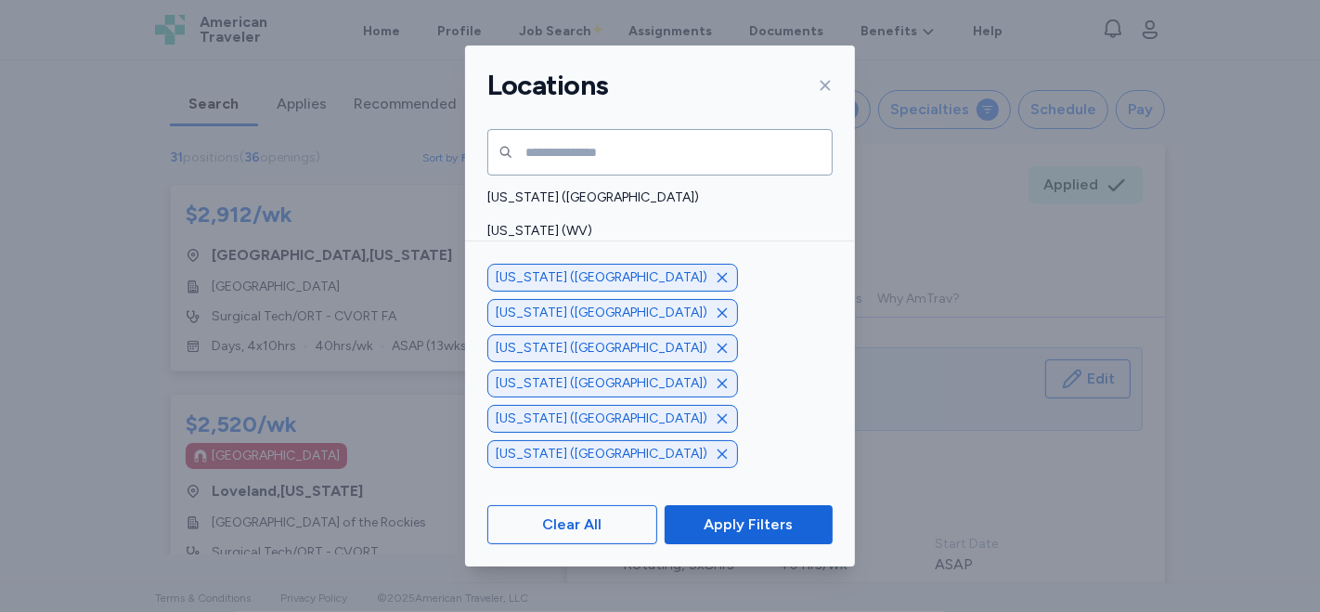
scroll to position [1558, 0]
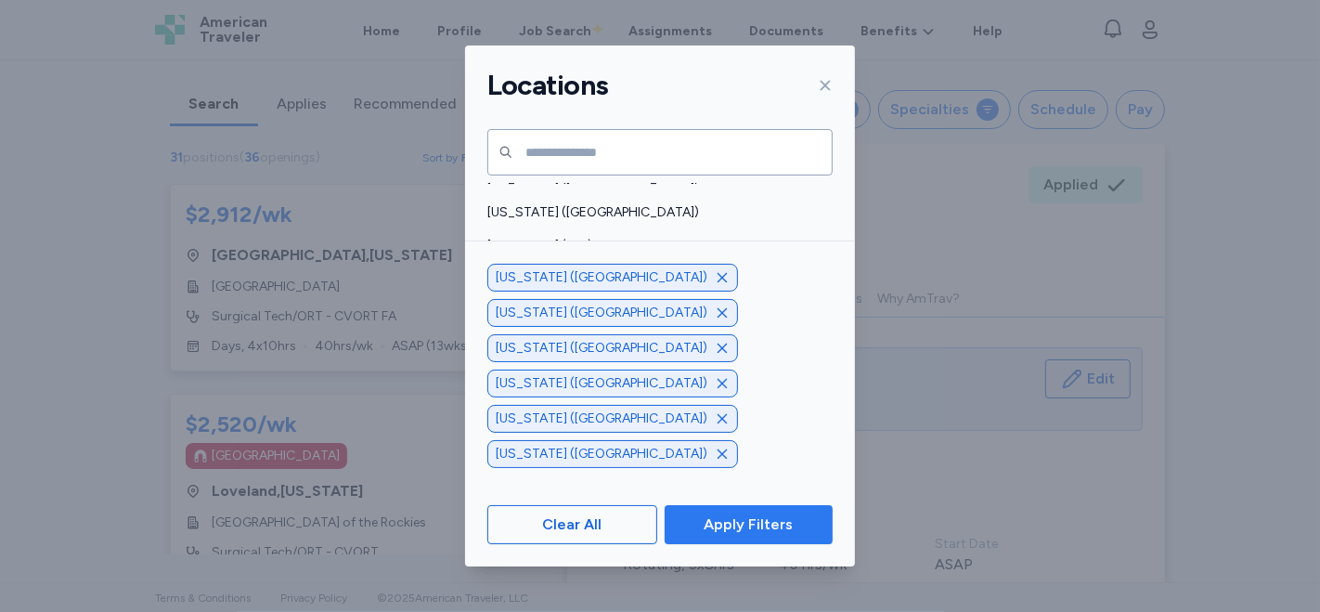
click at [774, 524] on span "Apply Filters" at bounding box center [748, 524] width 89 height 22
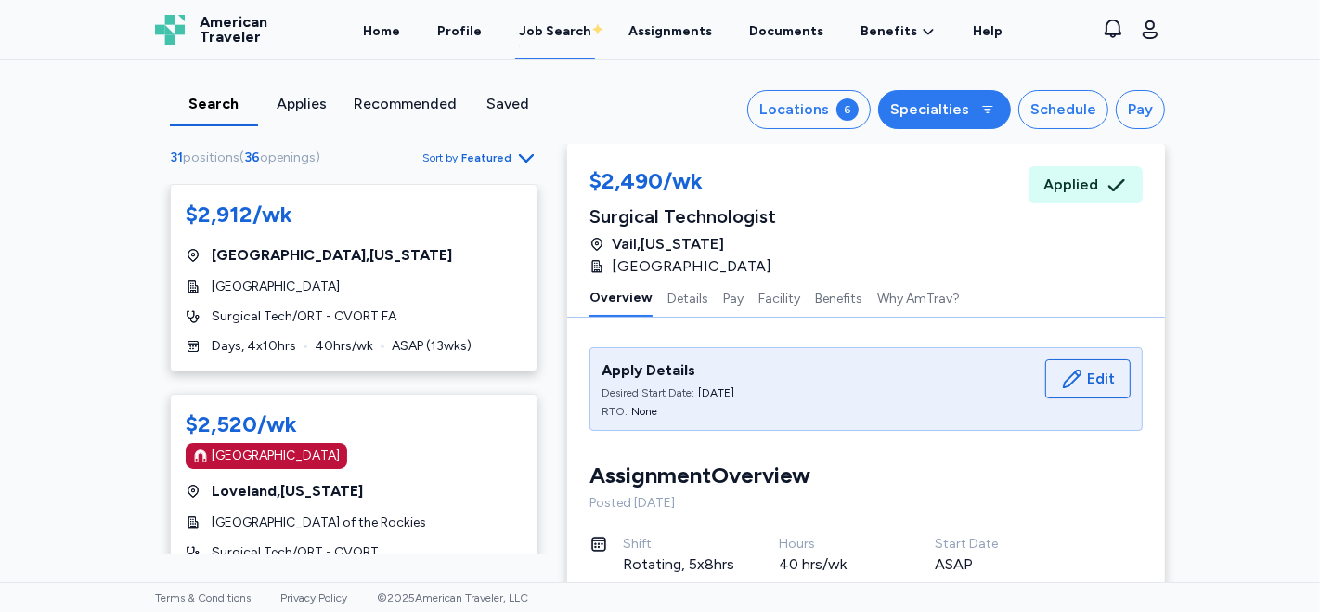
click at [915, 109] on div "Specialties" at bounding box center [929, 109] width 79 height 22
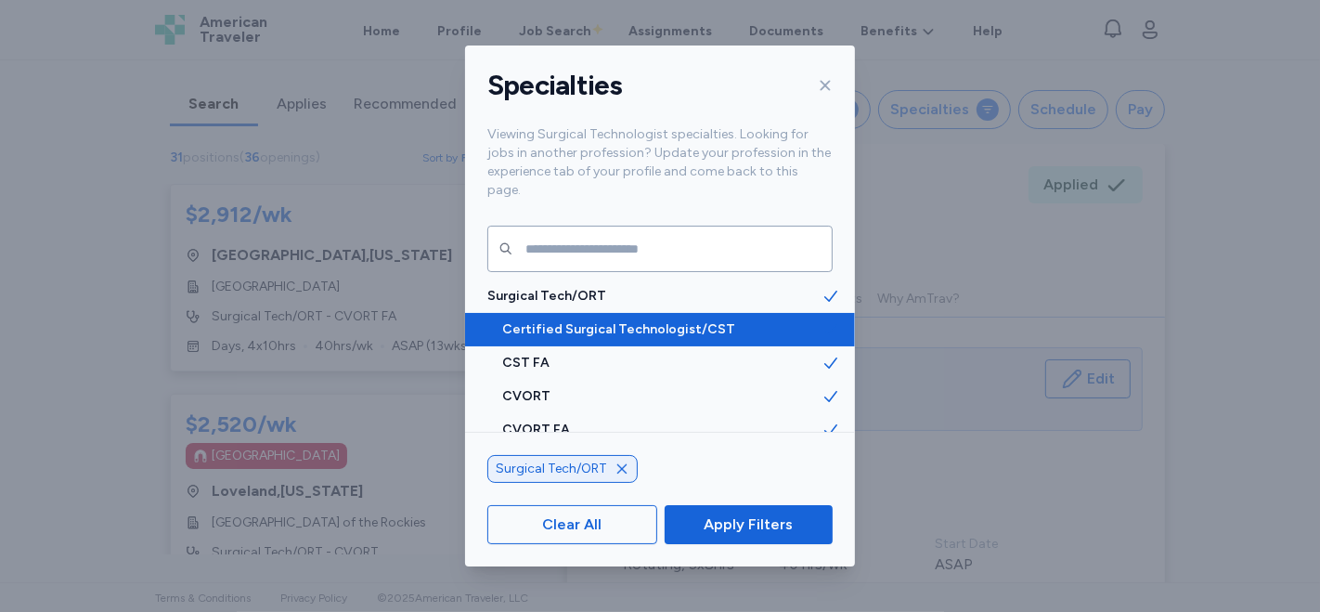
click at [642, 320] on span "Certified Surgical Technologist/CST" at bounding box center [661, 329] width 319 height 19
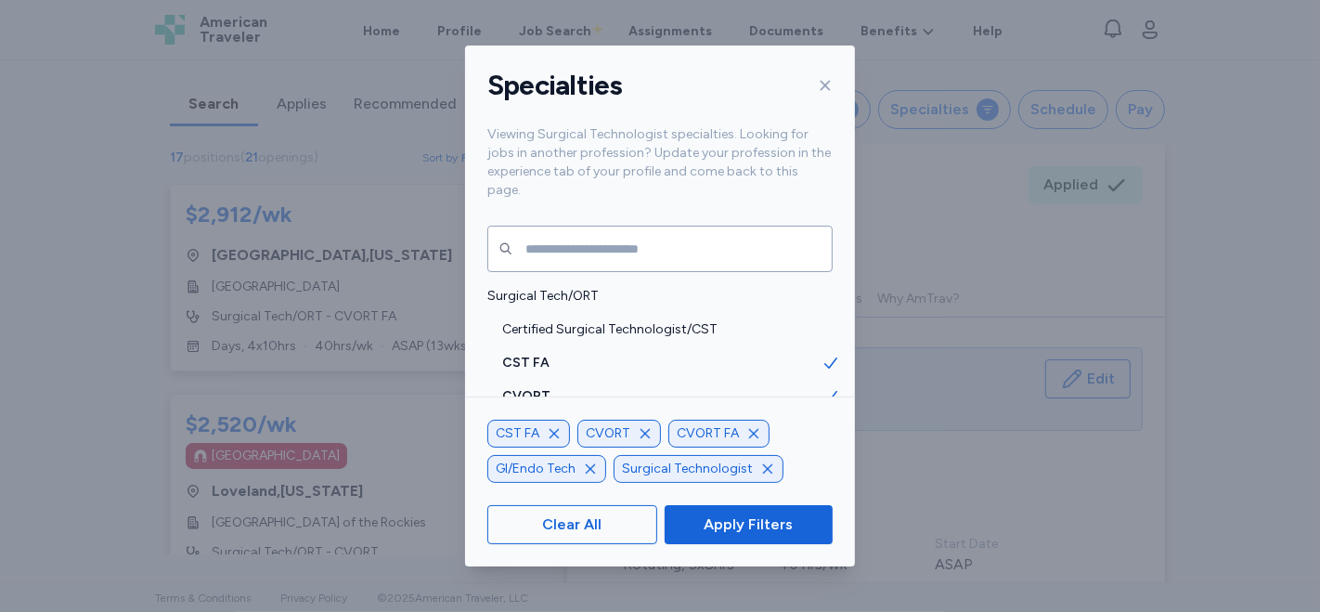
click at [756, 433] on icon "button" at bounding box center [753, 433] width 15 height 15
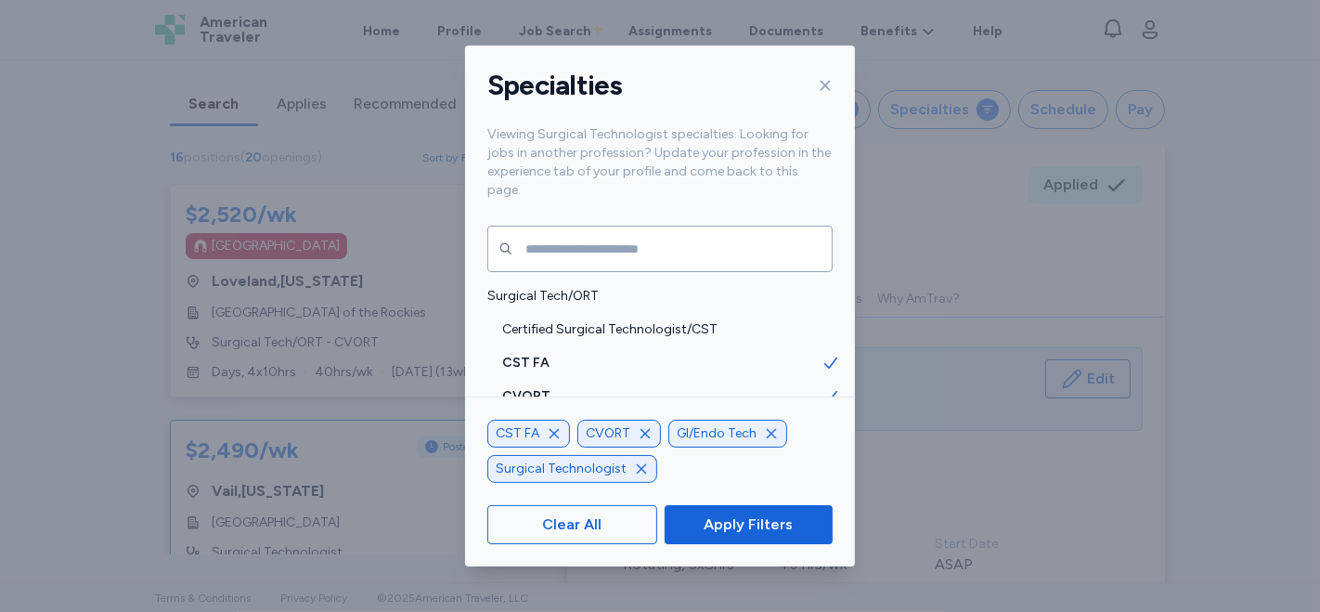
click at [764, 433] on icon "button" at bounding box center [771, 433] width 15 height 15
click at [638, 441] on icon "button" at bounding box center [645, 433] width 15 height 15
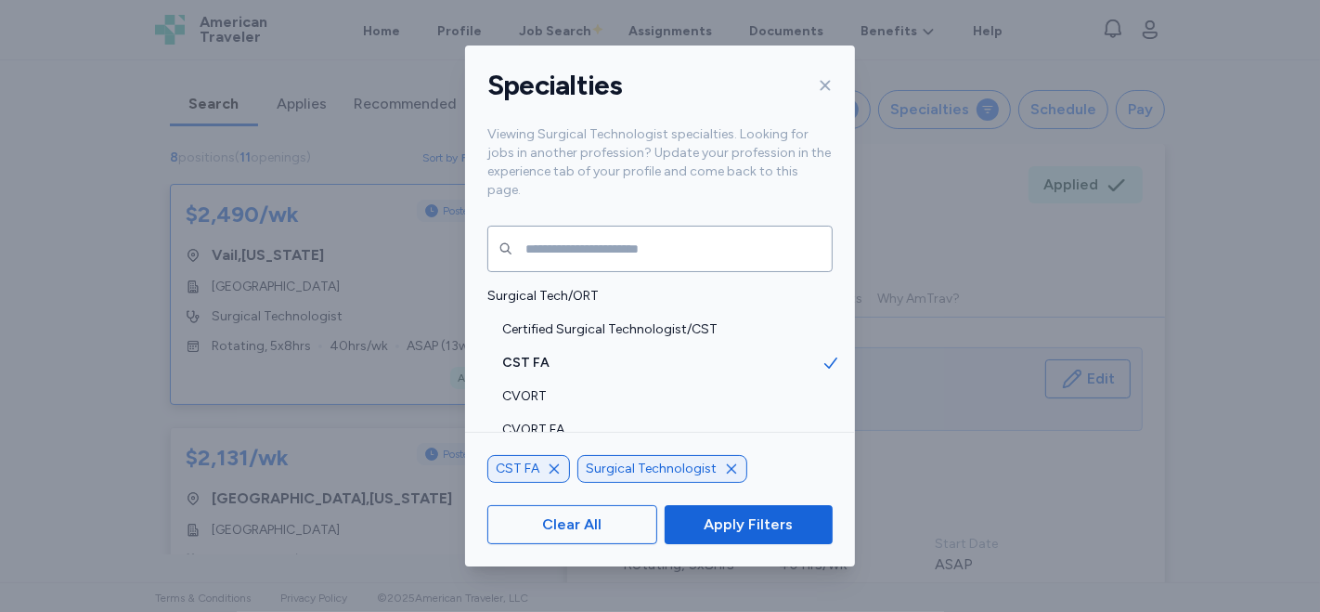
click at [557, 471] on icon "button" at bounding box center [554, 468] width 15 height 15
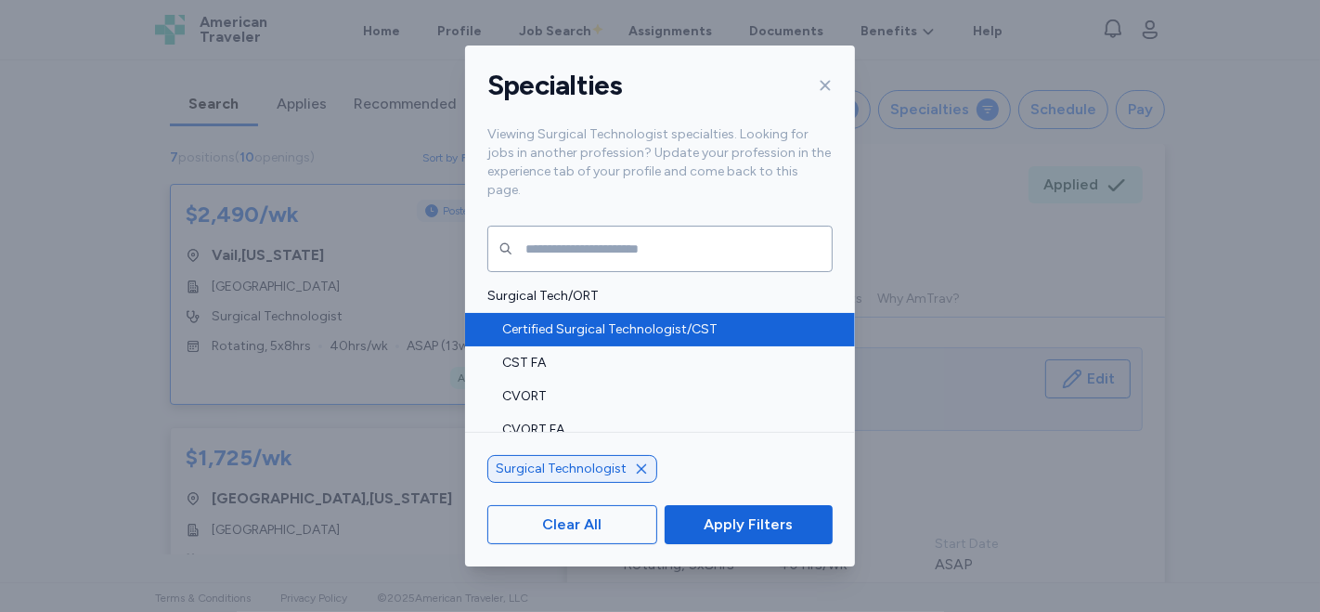
click at [629, 320] on span "Certified Surgical Technologist/CST" at bounding box center [661, 329] width 319 height 19
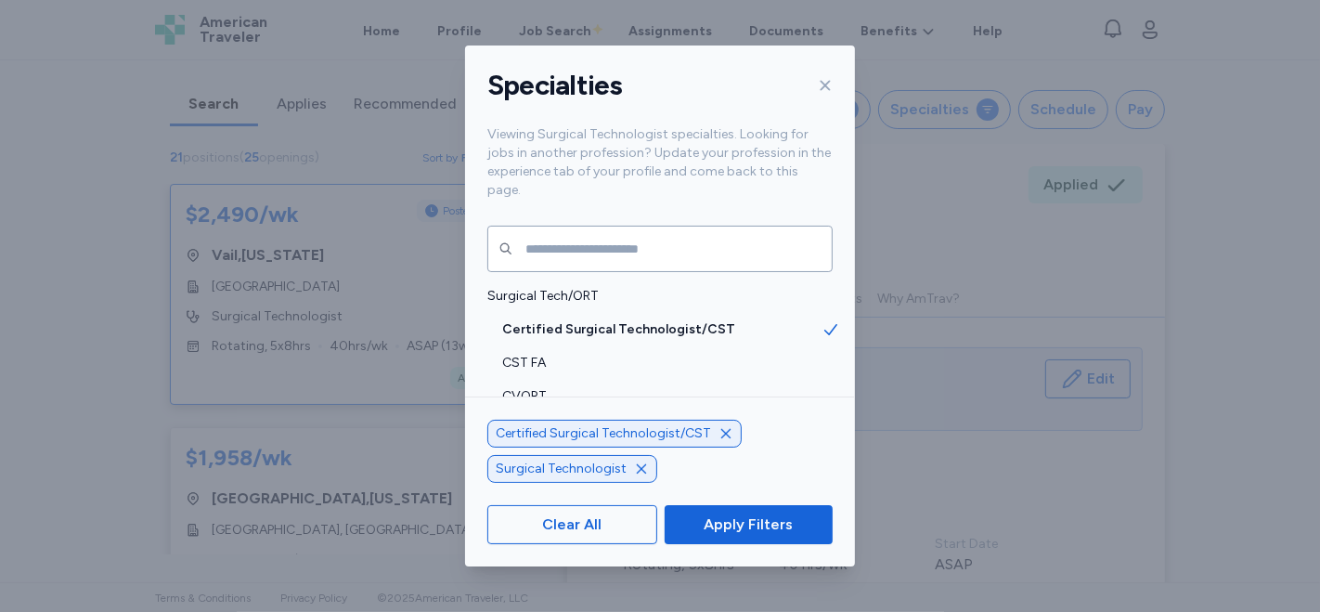
click at [764, 524] on span "Apply Filters" at bounding box center [748, 524] width 89 height 22
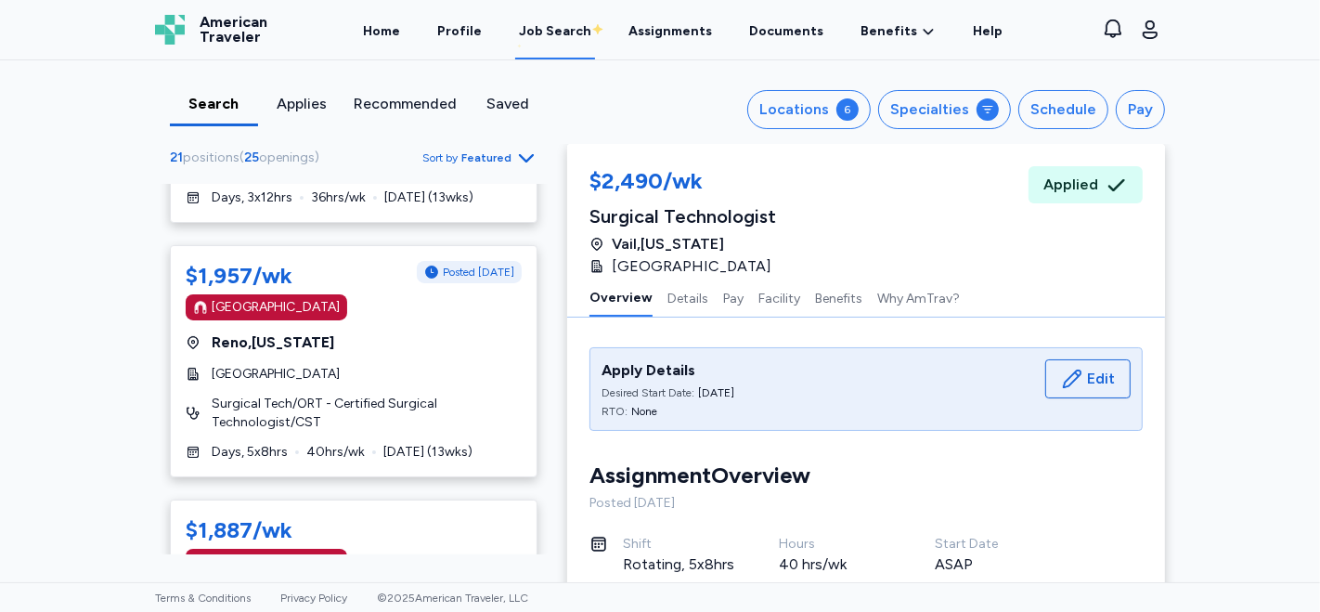
scroll to position [412, 0]
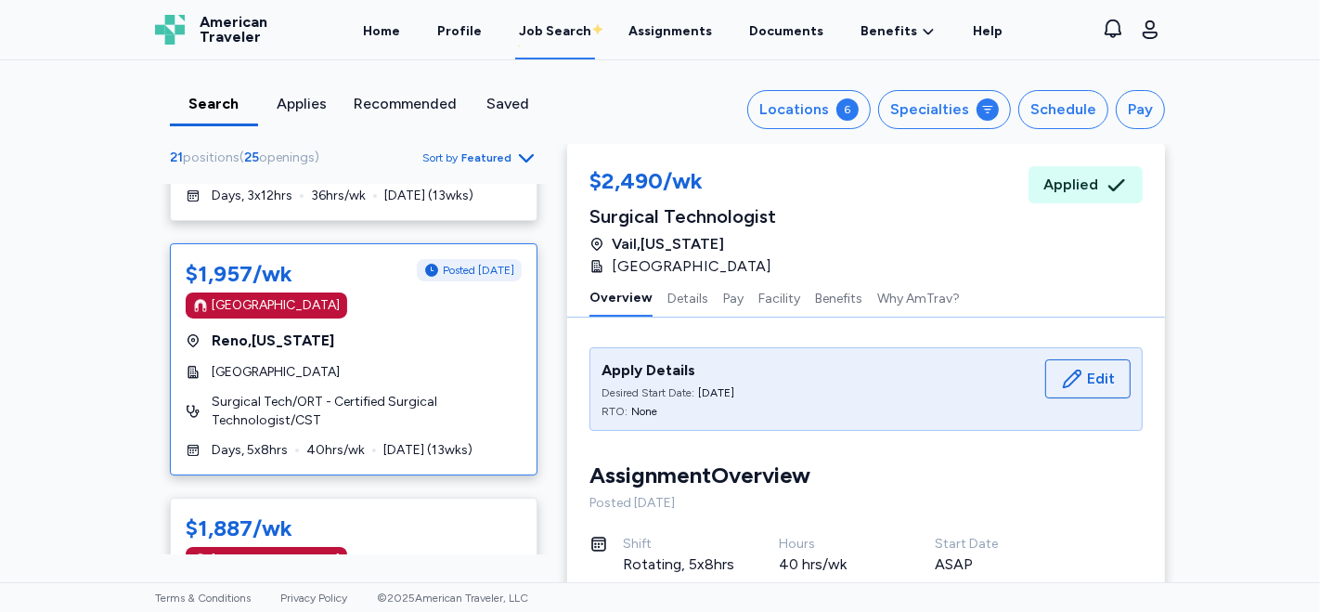
click at [340, 372] on span "[GEOGRAPHIC_DATA]" at bounding box center [276, 372] width 128 height 19
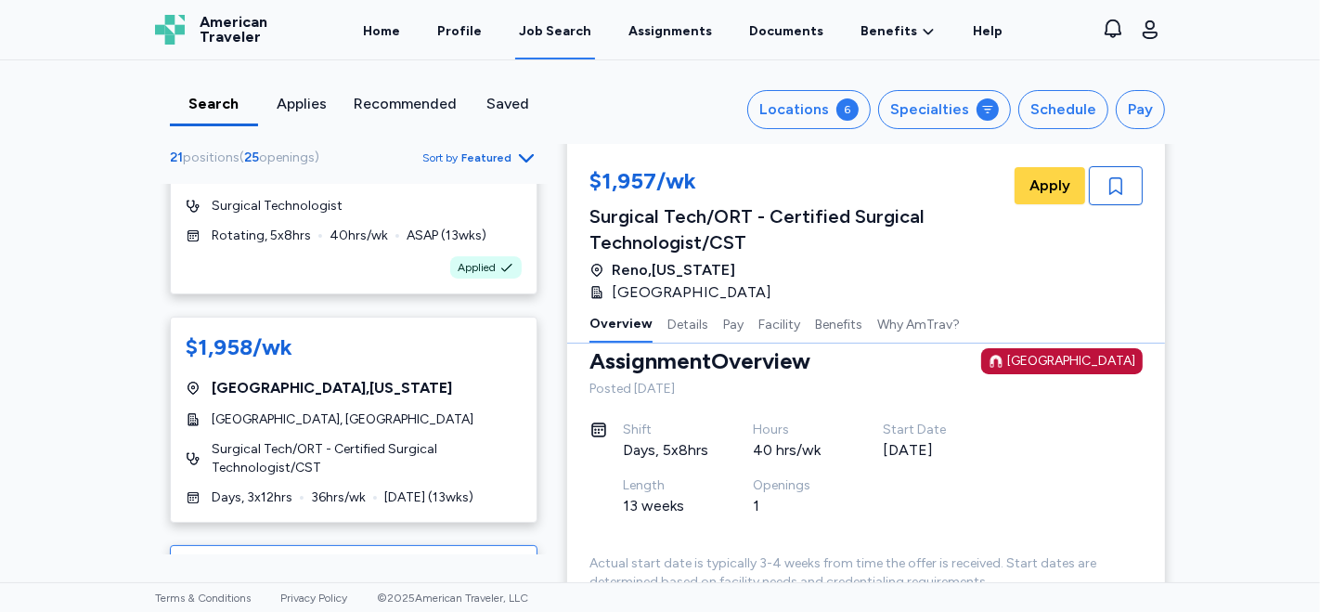
scroll to position [103, 0]
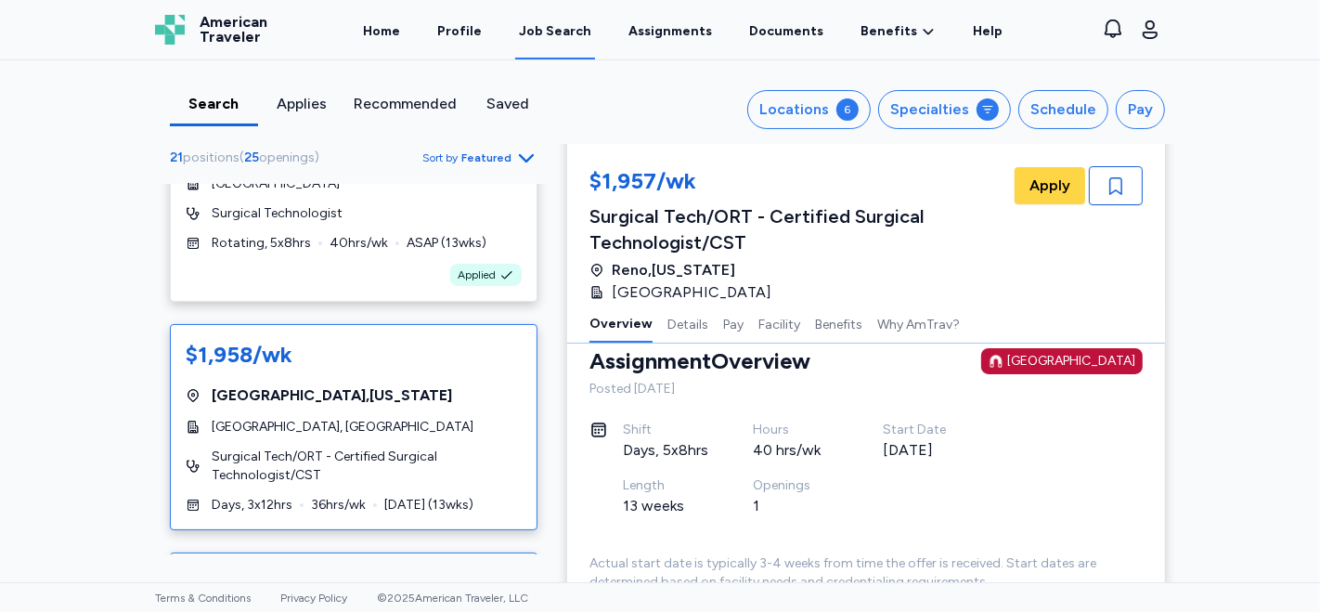
click at [400, 379] on div "$1,958/wk [GEOGRAPHIC_DATA] , [US_STATE][GEOGRAPHIC_DATA], RiverBend Surgical T…" at bounding box center [354, 427] width 368 height 206
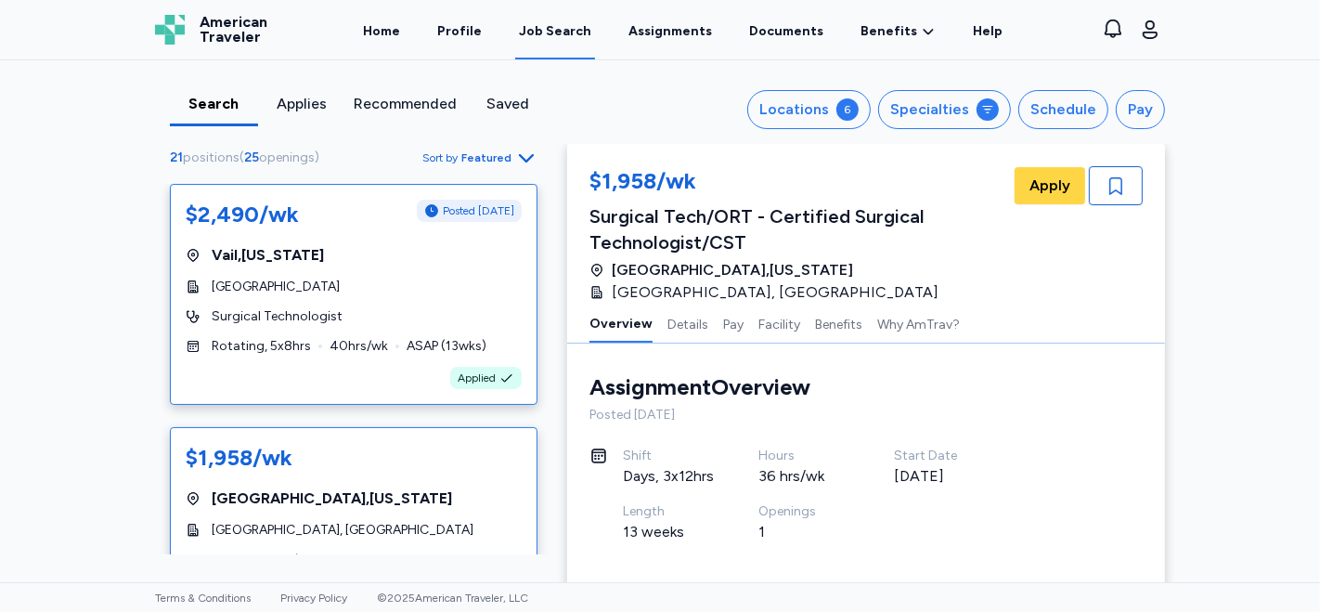
click at [389, 305] on div "$2,490/wk Posted [DATE] [GEOGRAPHIC_DATA] , [US_STATE][GEOGRAPHIC_DATA] Surgica…" at bounding box center [354, 294] width 368 height 221
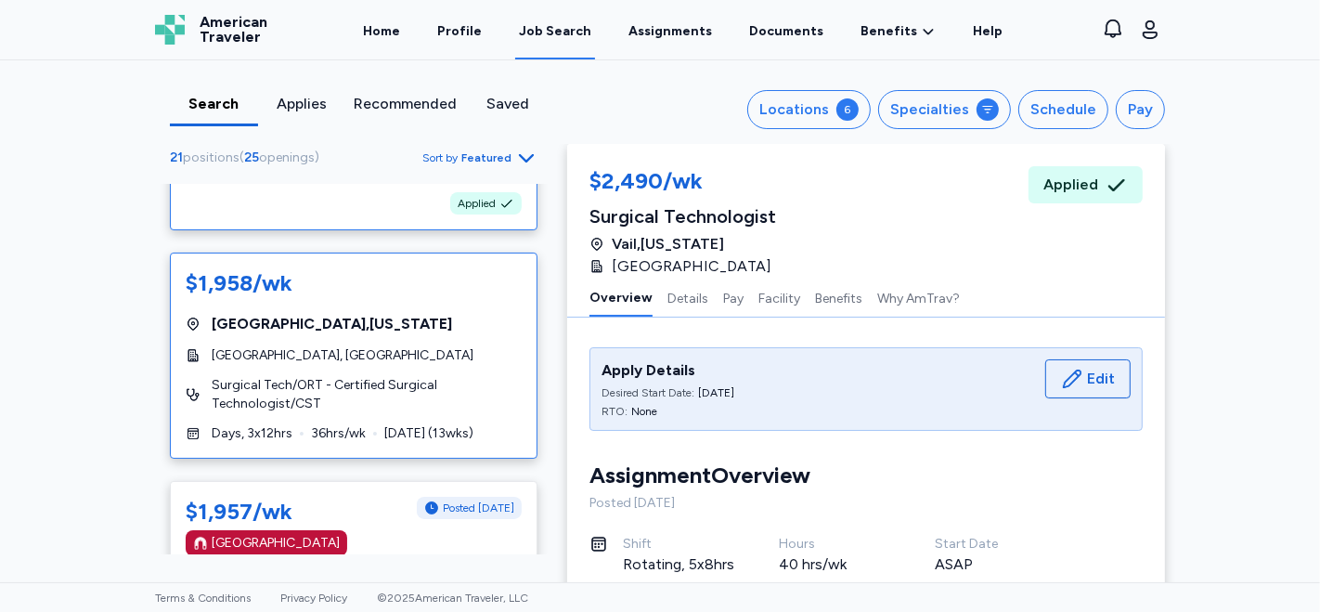
scroll to position [206, 0]
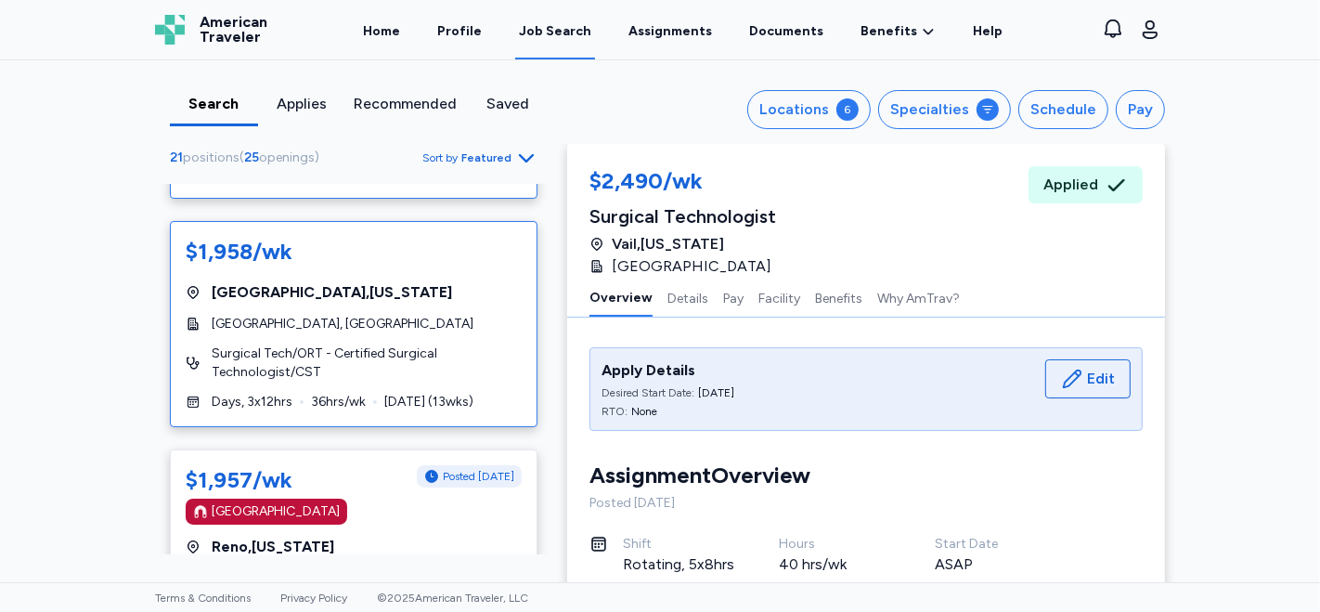
click at [371, 327] on span "[GEOGRAPHIC_DATA], [GEOGRAPHIC_DATA]" at bounding box center [343, 324] width 262 height 19
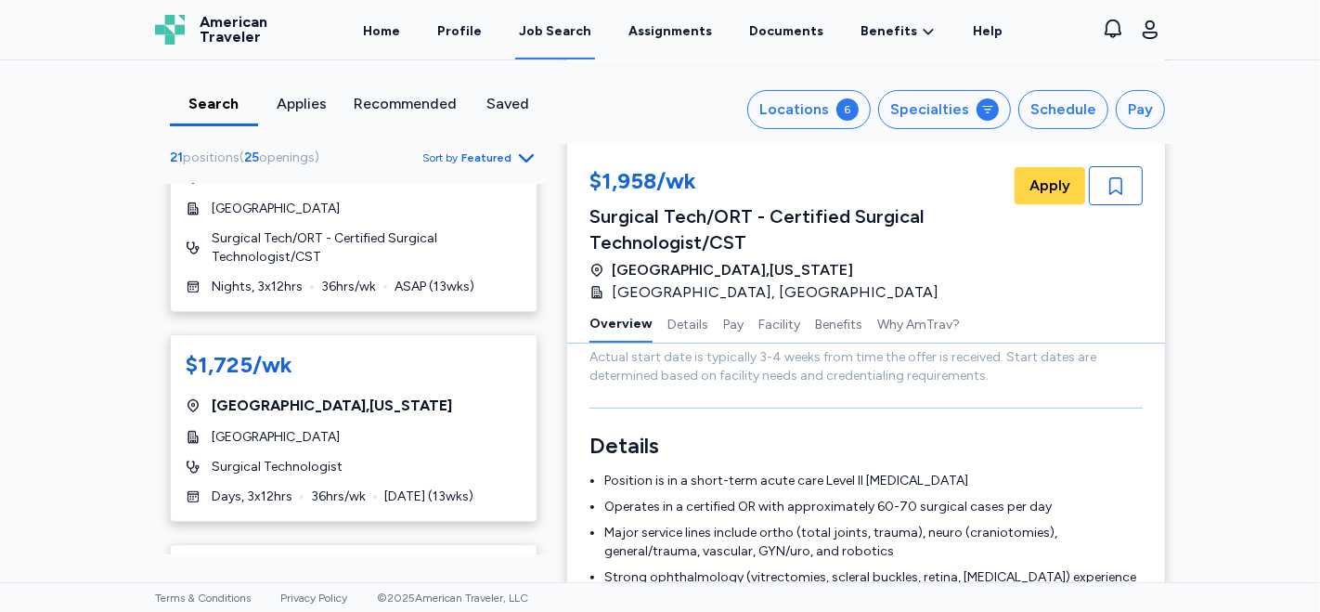
scroll to position [1097, 0]
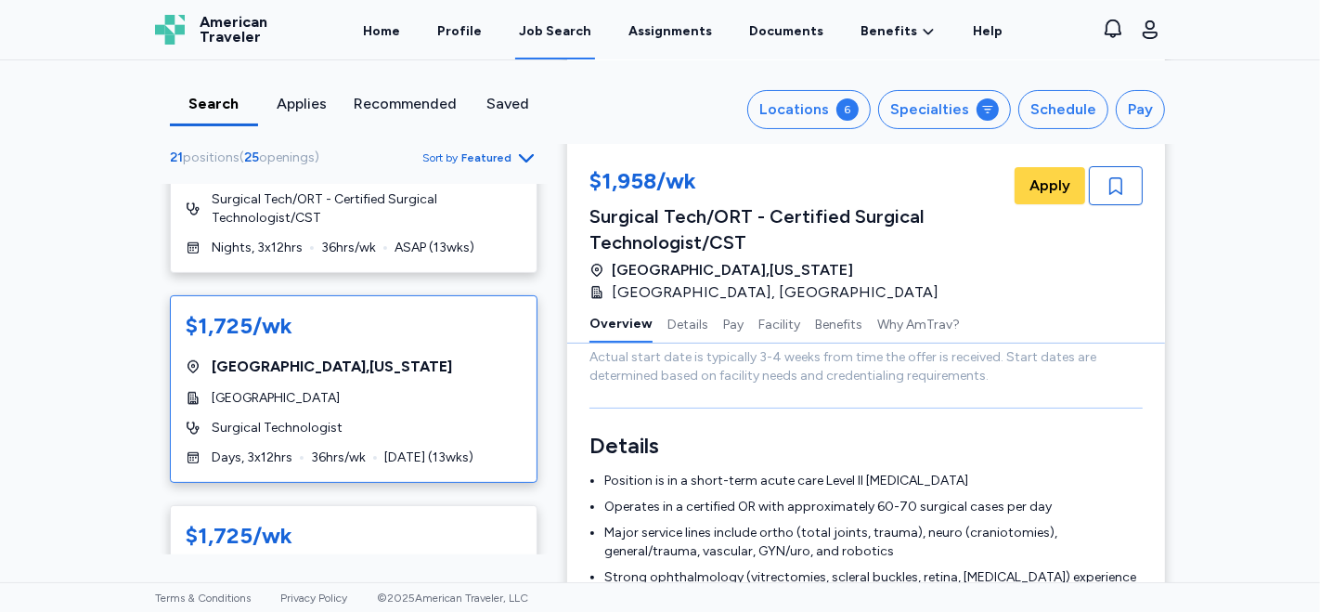
click at [413, 372] on div "[GEOGRAPHIC_DATA] , [US_STATE]" at bounding box center [354, 367] width 336 height 22
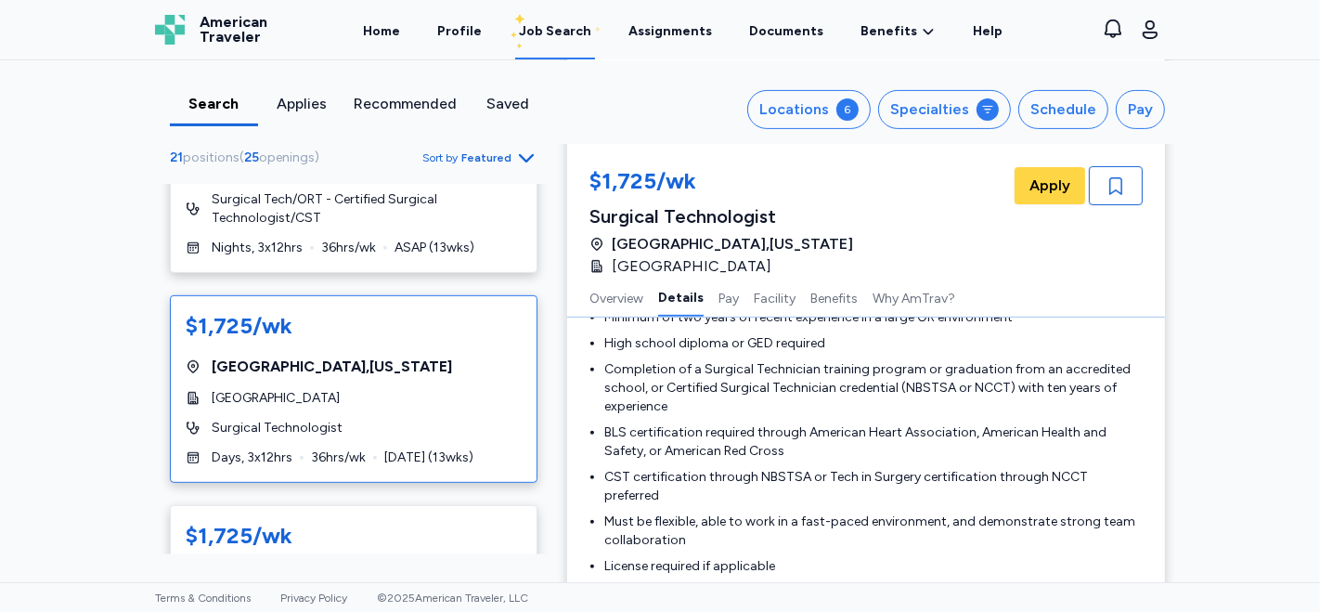
scroll to position [618, 0]
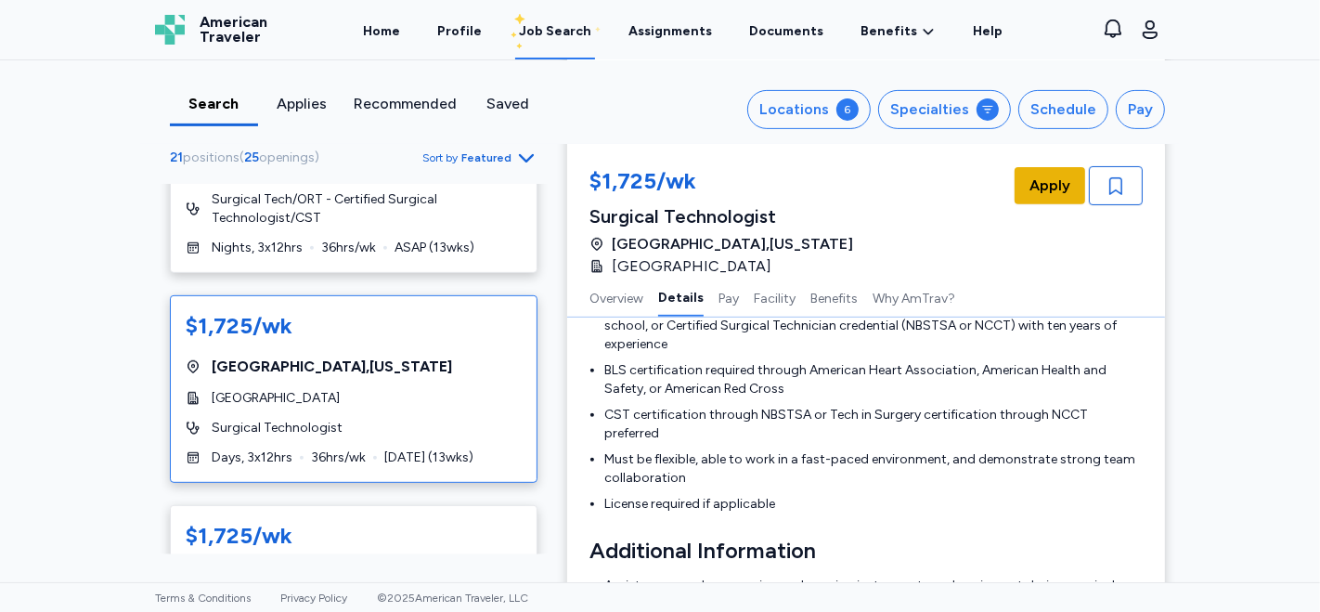
click at [1030, 183] on span "Apply" at bounding box center [1050, 186] width 41 height 22
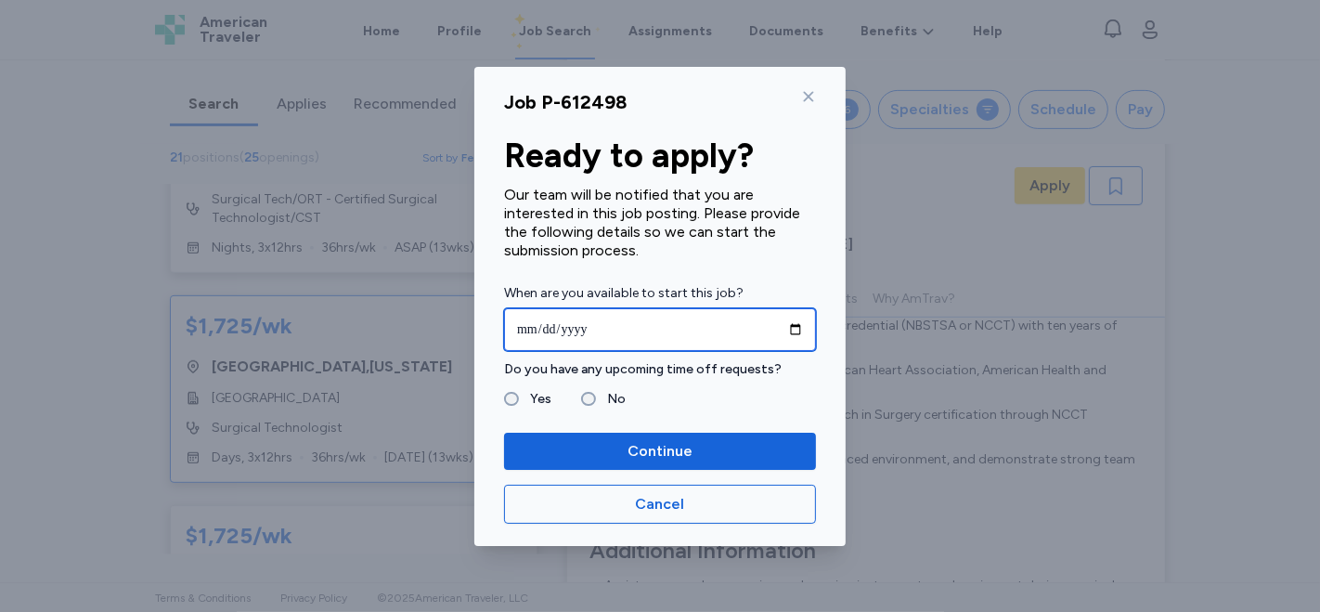
click at [566, 329] on input "date" at bounding box center [660, 329] width 312 height 43
type input "**********"
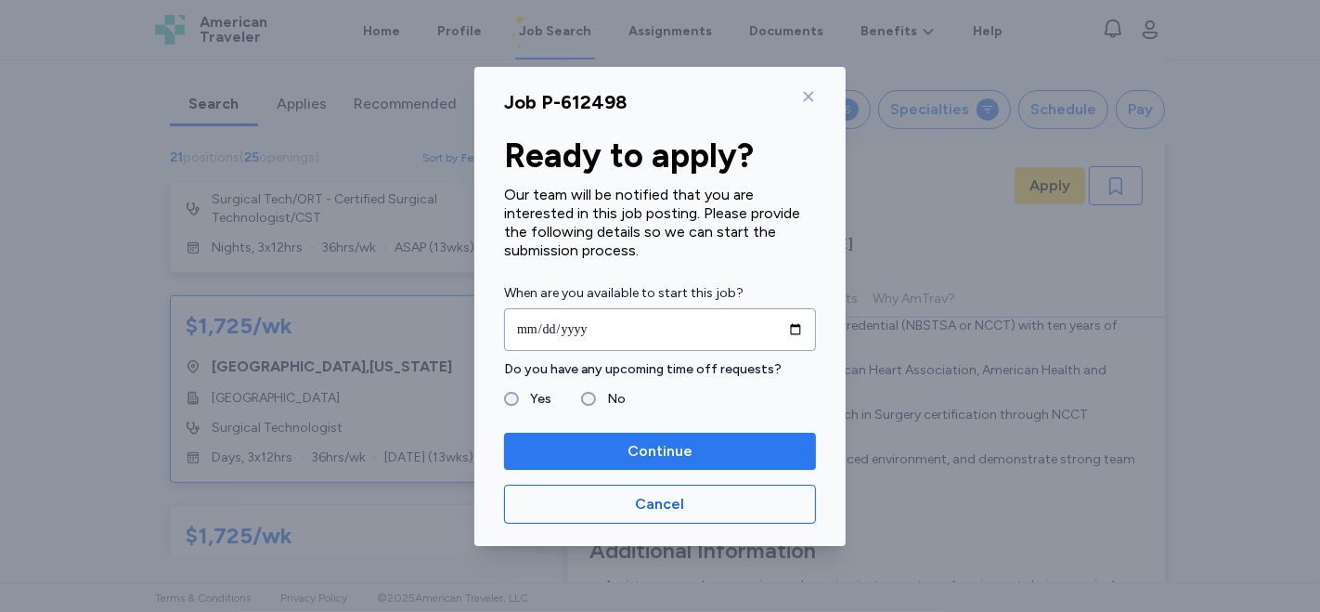
click at [652, 450] on span "Continue" at bounding box center [660, 451] width 65 height 22
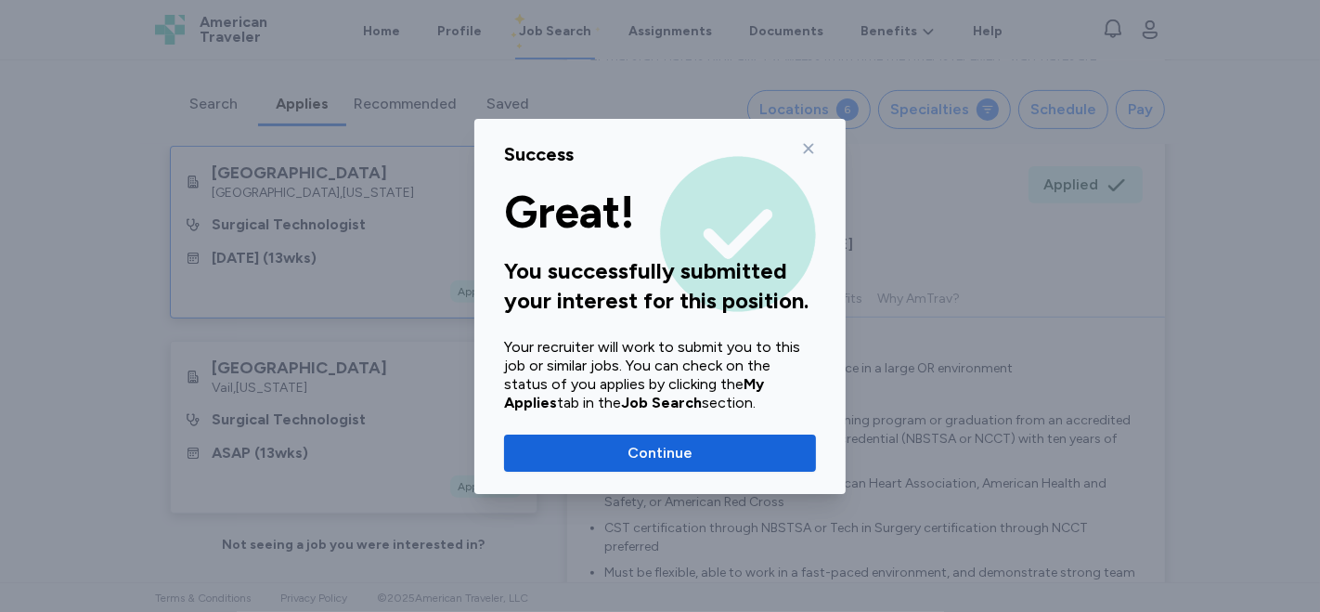
click at [652, 450] on span "Continue" at bounding box center [660, 453] width 65 height 22
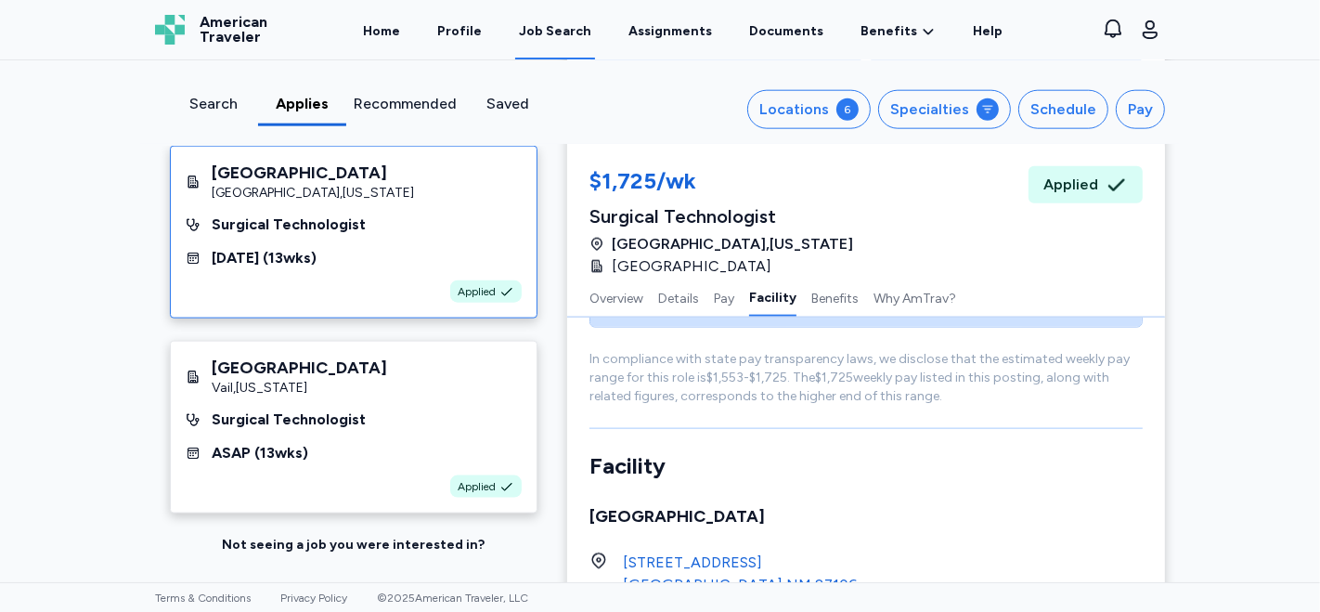
scroll to position [1960, 0]
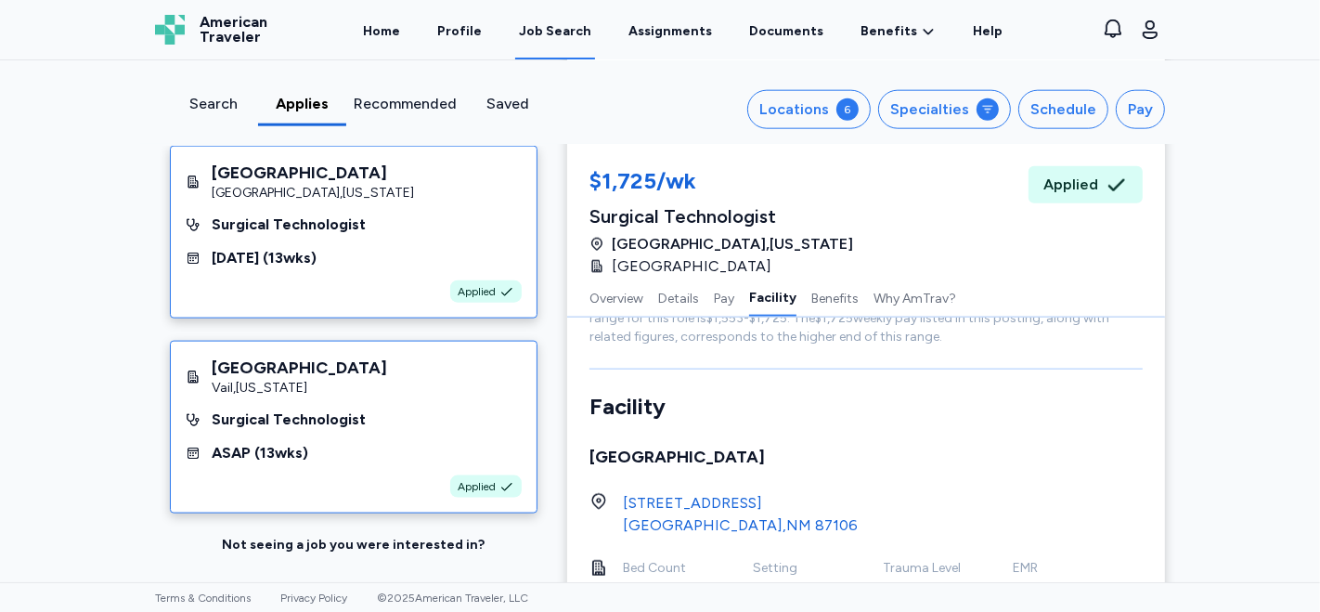
click at [357, 475] on div "Applied" at bounding box center [354, 486] width 336 height 22
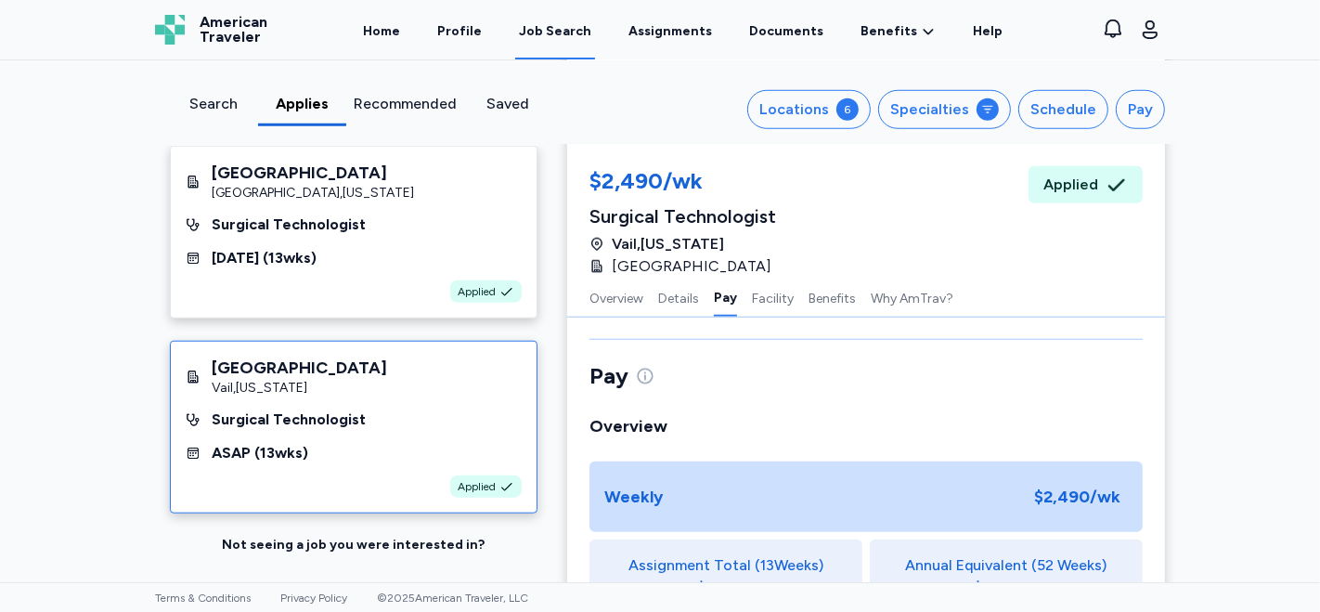
scroll to position [1549, 0]
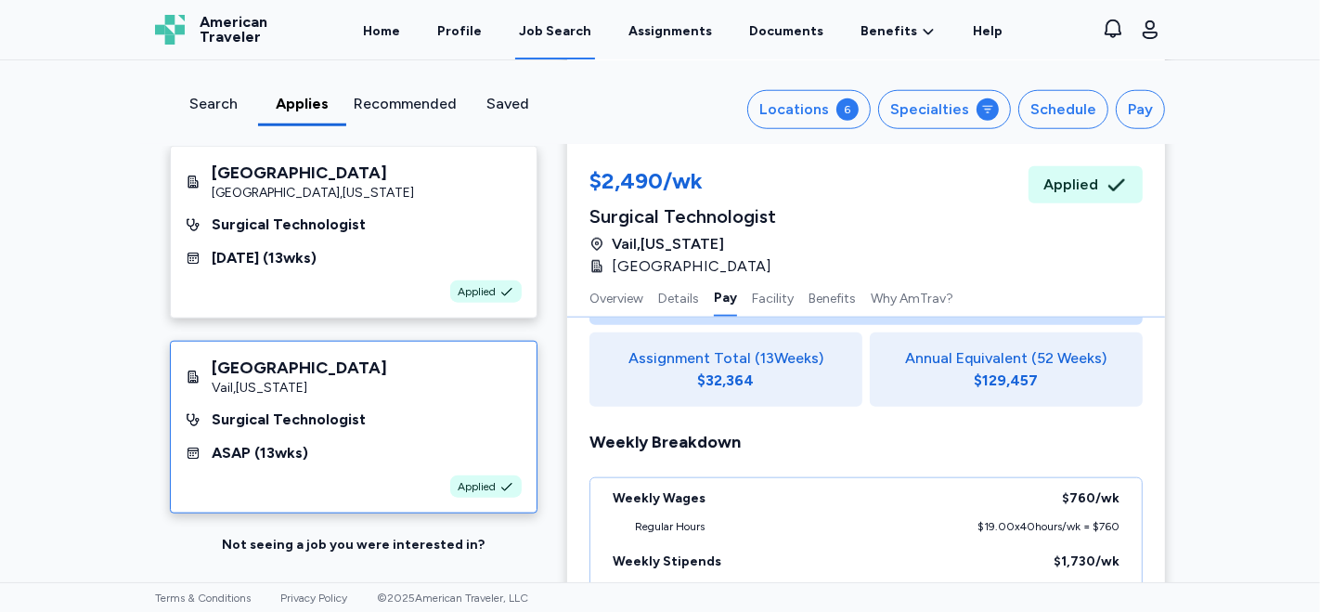
click at [583, 38] on div "Job Search" at bounding box center [555, 31] width 72 height 19
